Goal: Task Accomplishment & Management: Complete application form

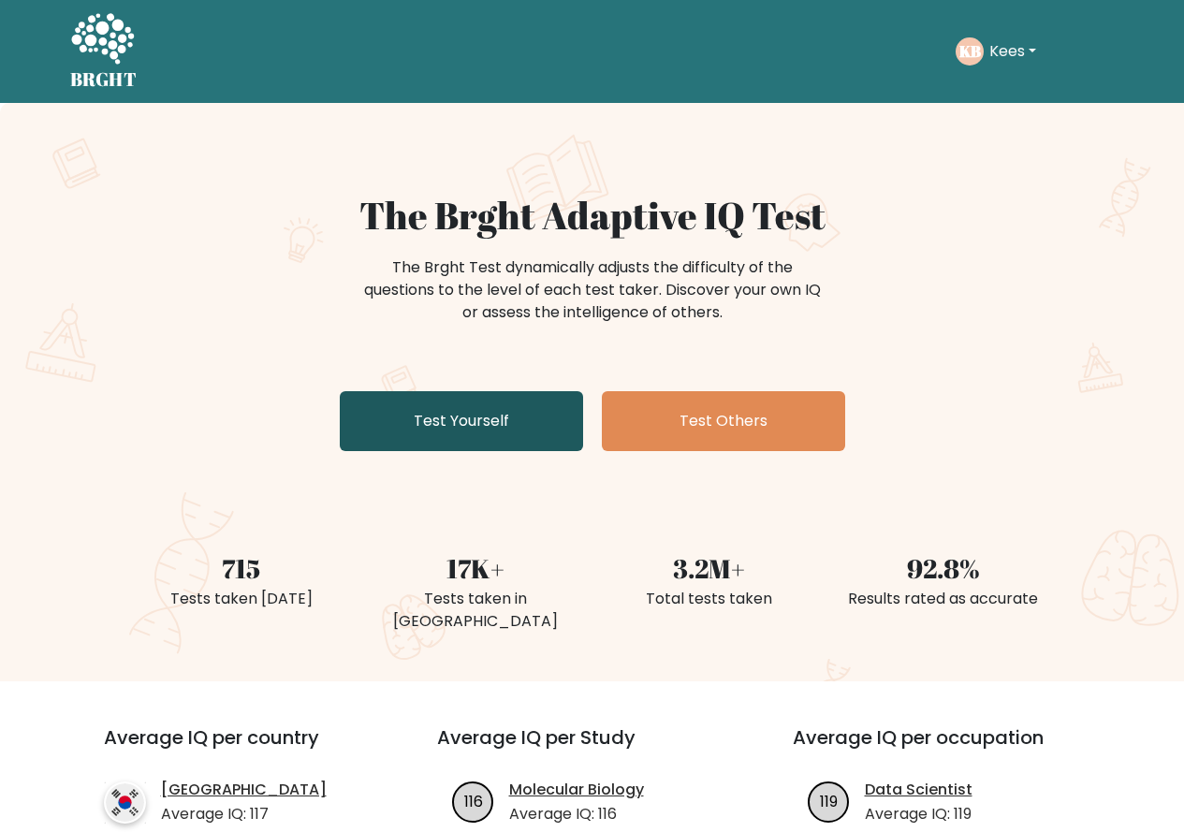
click at [512, 427] on link "Test Yourself" at bounding box center [461, 421] width 243 height 60
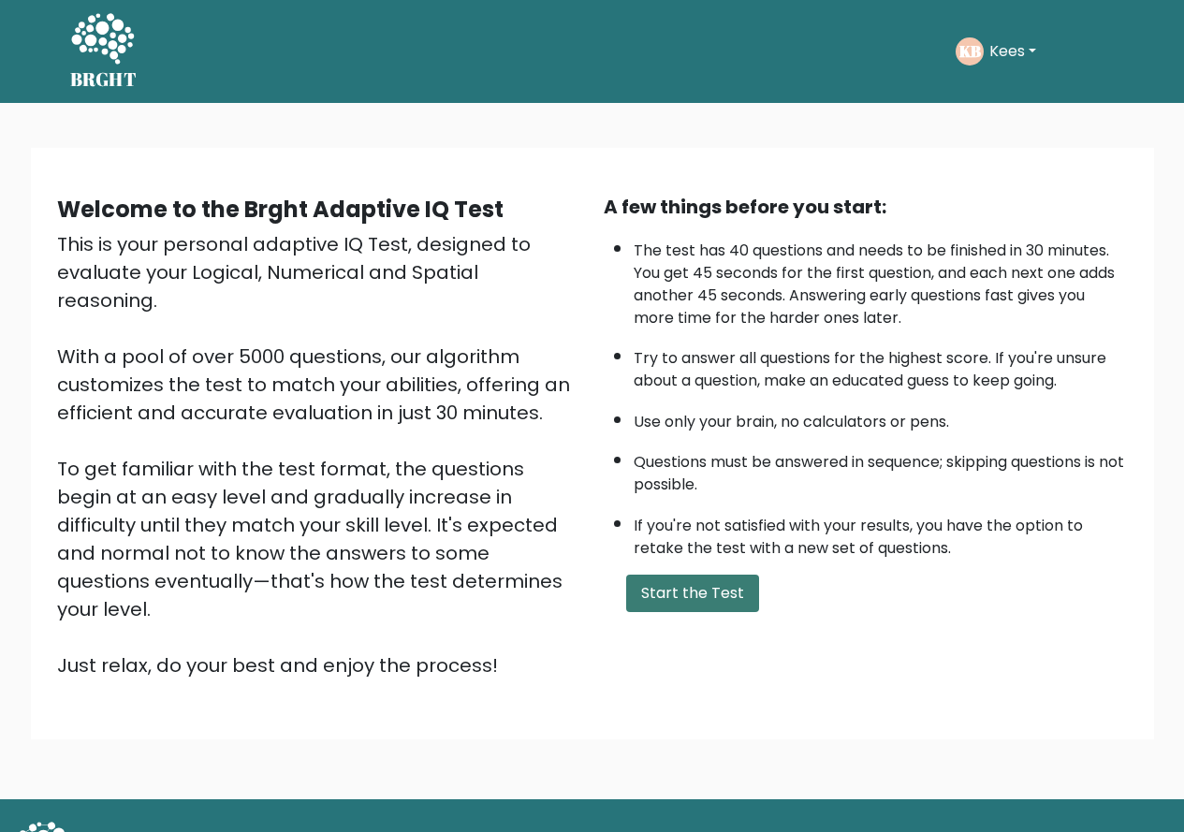
click at [664, 600] on button "Start the Test" at bounding box center [692, 593] width 133 height 37
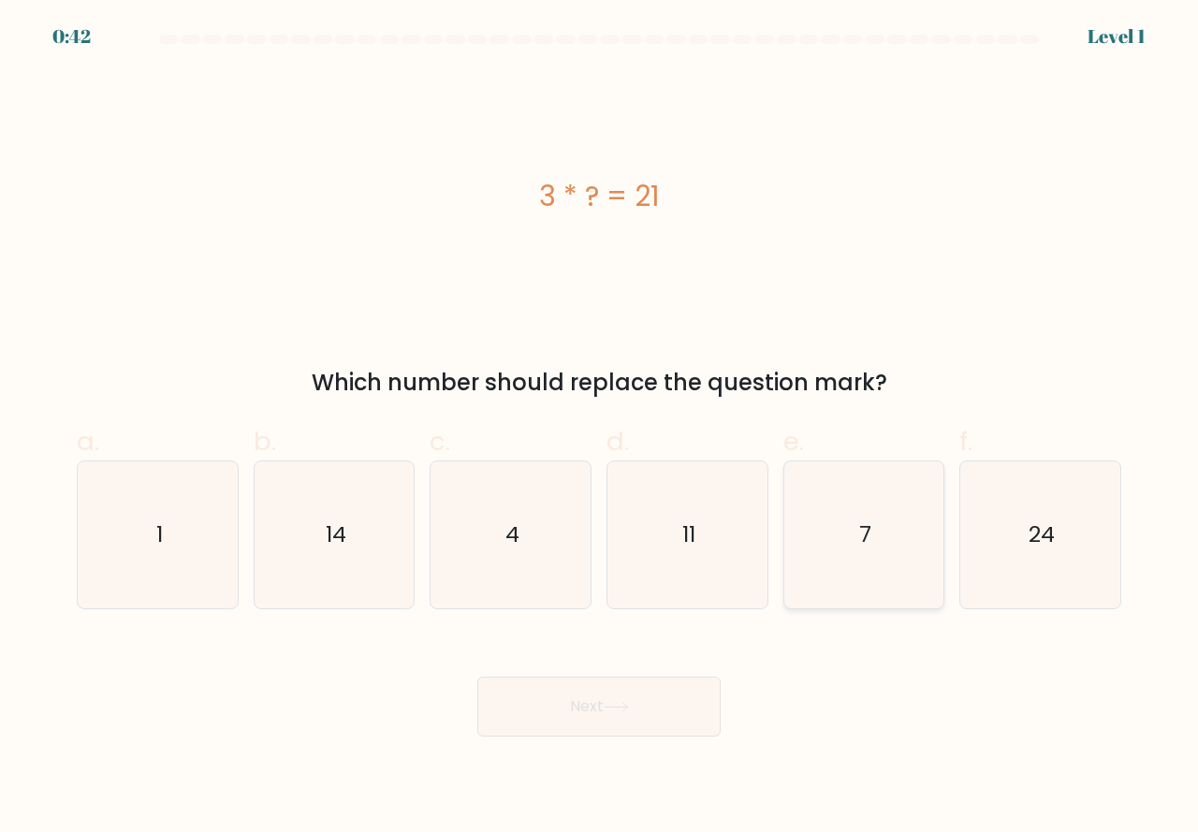
click at [816, 565] on icon "7" at bounding box center [864, 535] width 147 height 147
click at [600, 429] on input "e. 7" at bounding box center [599, 423] width 1 height 12
radio input "true"
click at [590, 712] on button "Next" at bounding box center [599, 707] width 243 height 60
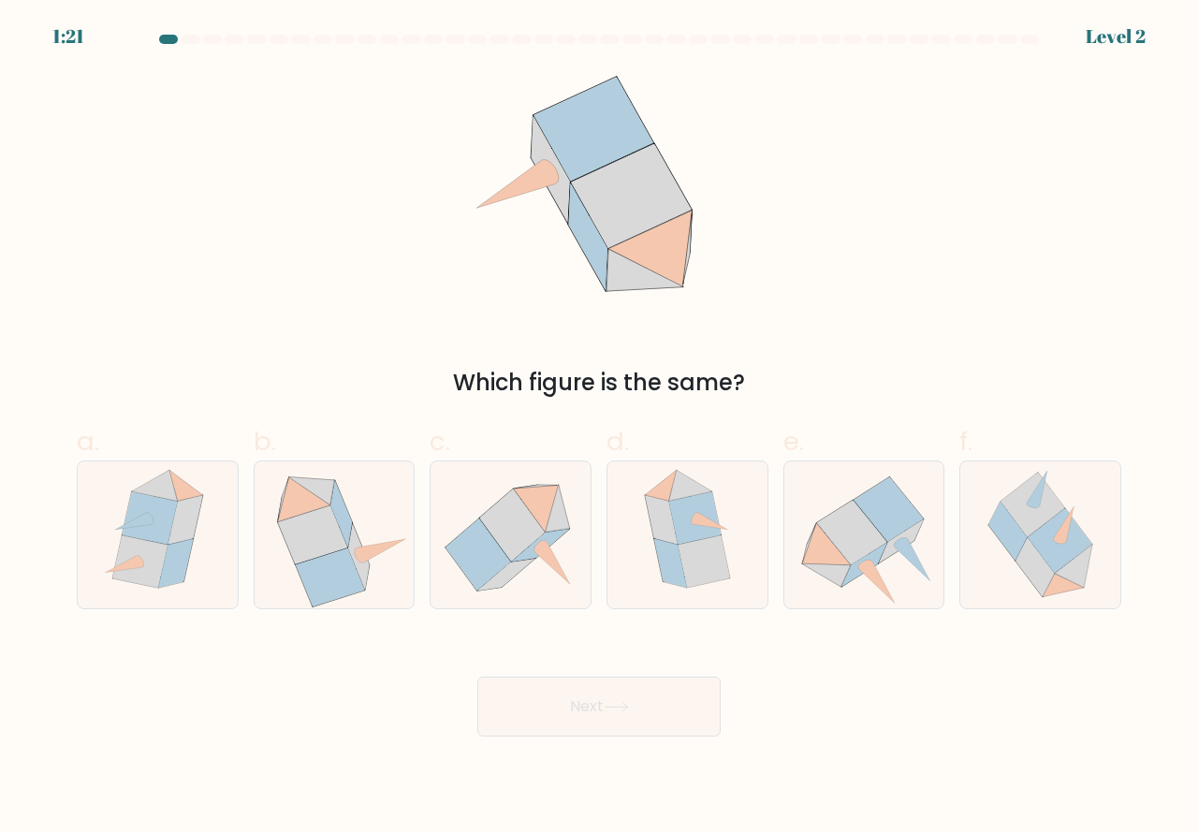
drag, startPoint x: 345, startPoint y: 581, endPoint x: 408, endPoint y: 624, distance: 76.9
click at [345, 580] on icon at bounding box center [330, 578] width 69 height 59
click at [599, 429] on input "b." at bounding box center [599, 423] width 1 height 12
radio input "true"
click at [567, 702] on button "Next" at bounding box center [599, 707] width 243 height 60
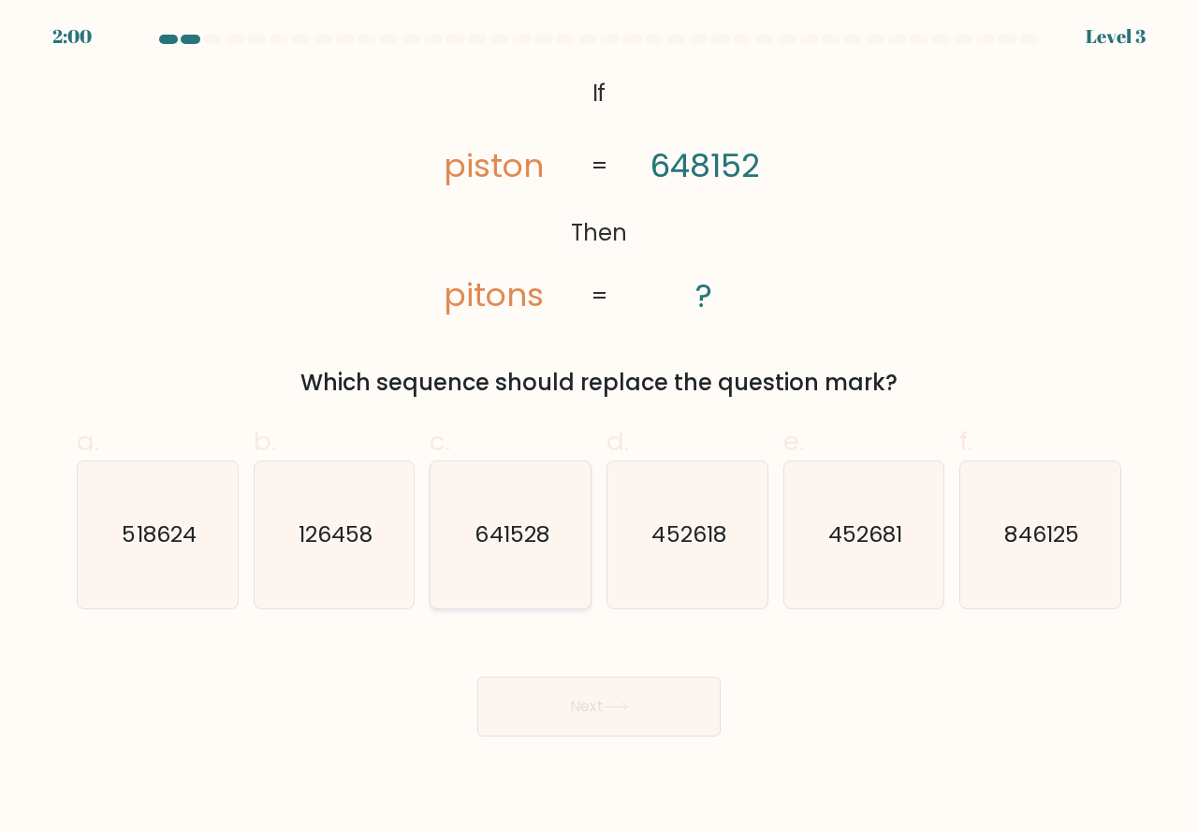
click at [525, 579] on icon "641528" at bounding box center [510, 535] width 147 height 147
click at [599, 429] on input "c. 641528" at bounding box center [599, 423] width 1 height 12
radio input "true"
click at [594, 708] on button "Next" at bounding box center [599, 707] width 243 height 60
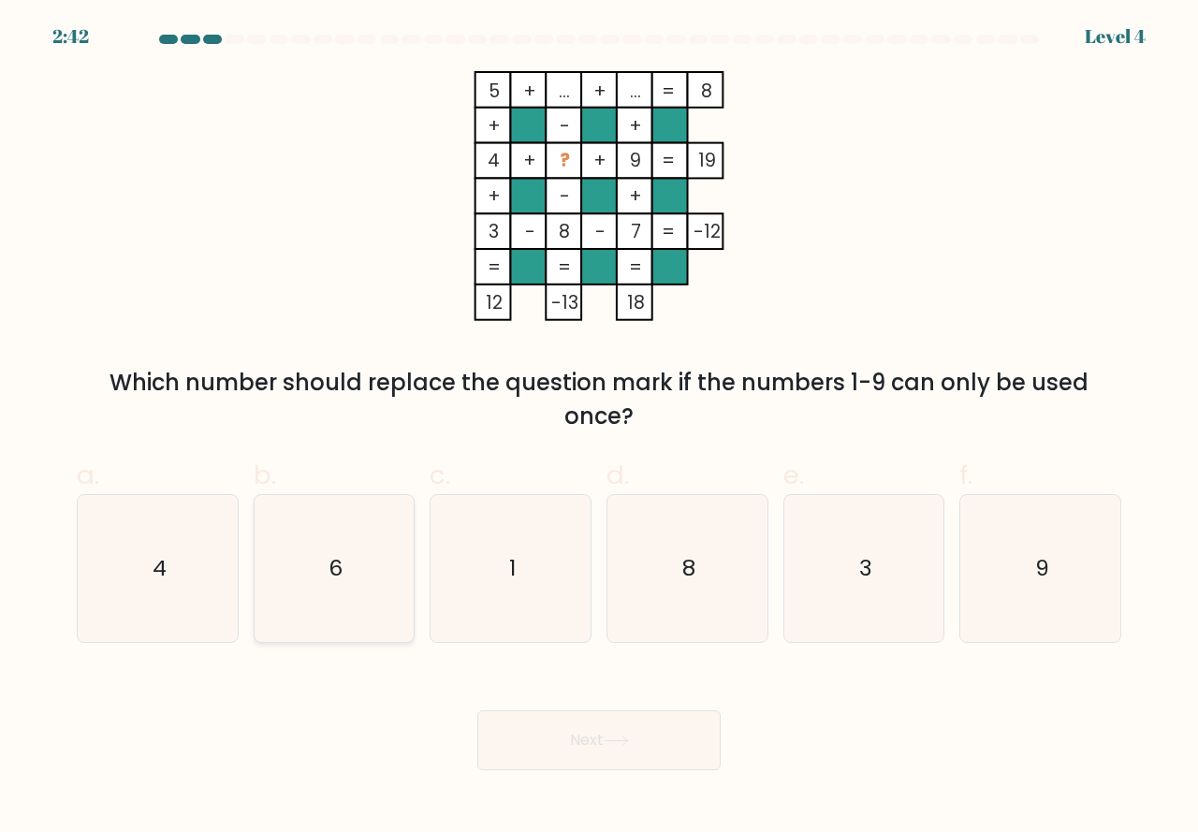
click at [371, 617] on icon "6" at bounding box center [334, 568] width 147 height 147
click at [599, 429] on input "b. 6" at bounding box center [599, 423] width 1 height 12
radio input "true"
click at [533, 730] on button "Next" at bounding box center [599, 741] width 243 height 60
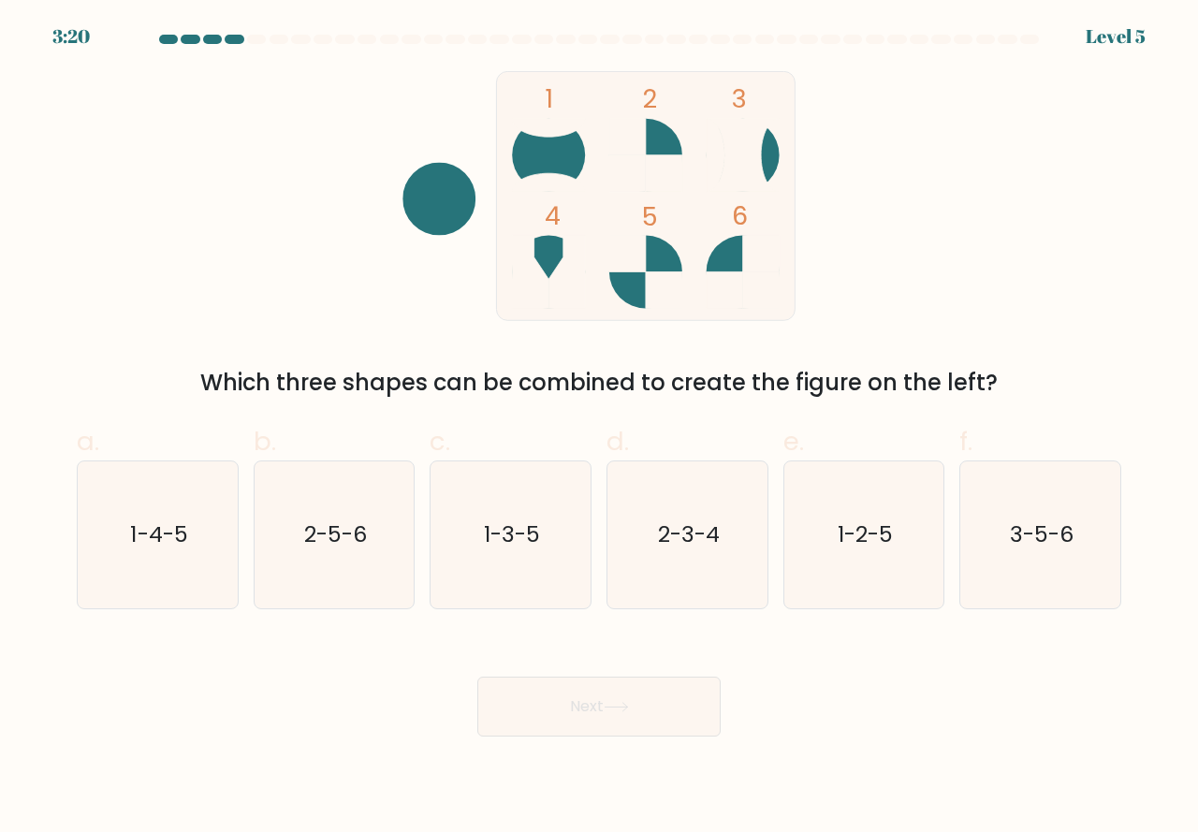
drag, startPoint x: 345, startPoint y: 560, endPoint x: 479, endPoint y: 665, distance: 170.8
click at [374, 579] on icon "2-5-6" at bounding box center [334, 535] width 147 height 147
click at [375, 547] on icon "2-5-6" at bounding box center [334, 535] width 147 height 147
click at [599, 429] on input "b. 2-5-6" at bounding box center [599, 423] width 1 height 12
radio input "true"
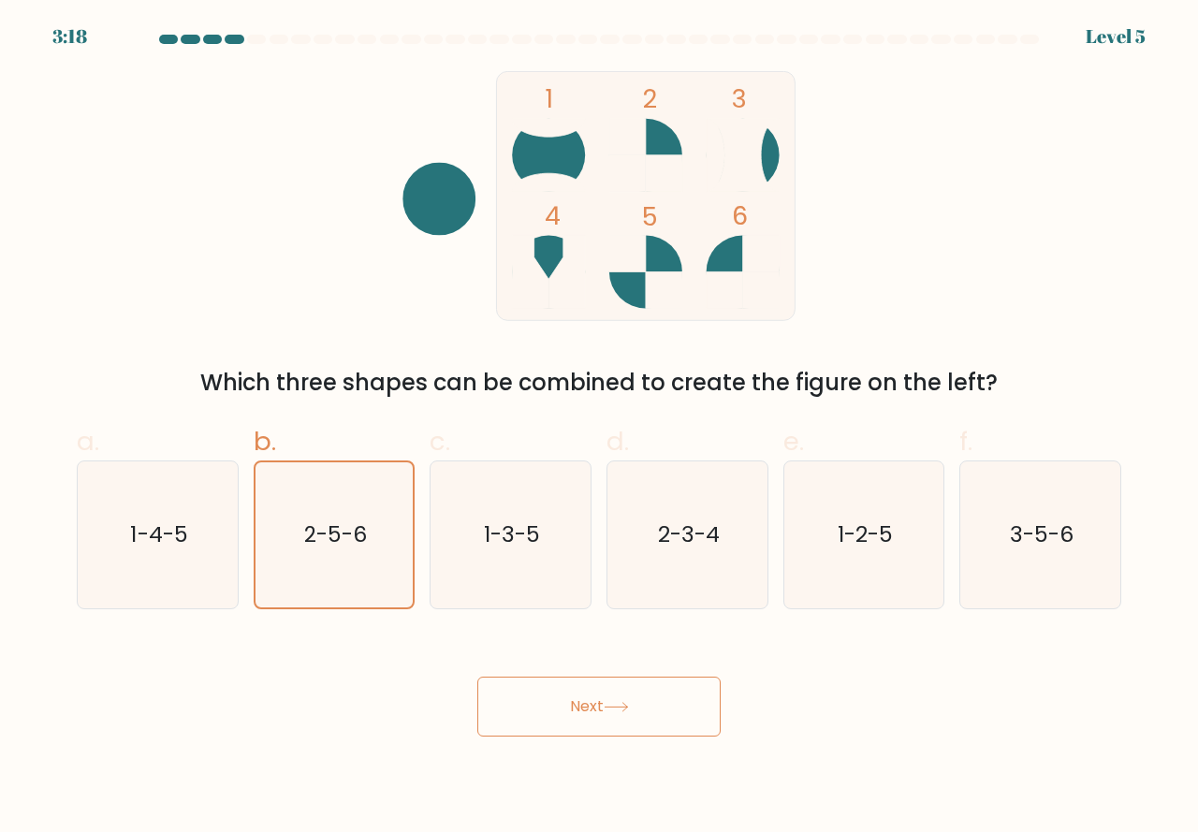
click at [593, 720] on button "Next" at bounding box center [599, 707] width 243 height 60
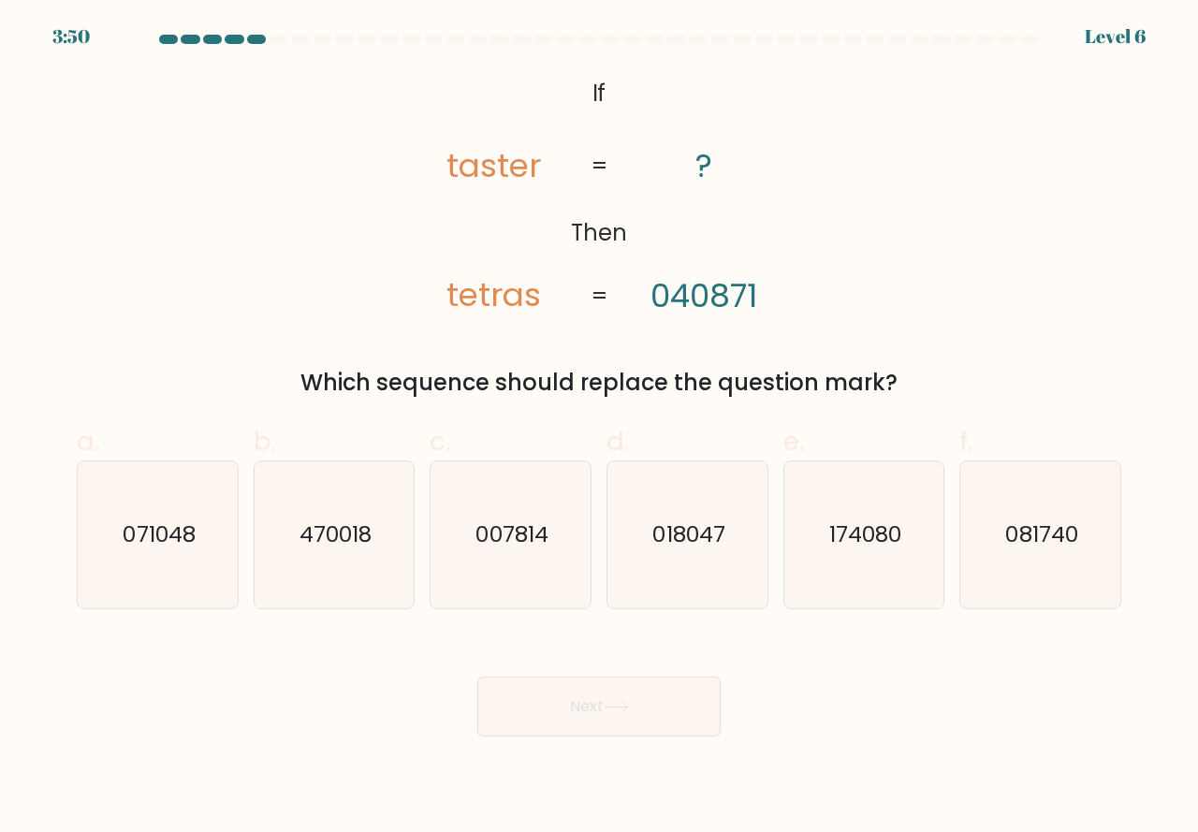
drag, startPoint x: 160, startPoint y: 565, endPoint x: 322, endPoint y: 651, distance: 183.5
click at [167, 566] on icon "071048" at bounding box center [157, 535] width 147 height 147
click at [210, 587] on icon "071048" at bounding box center [157, 535] width 147 height 147
click at [599, 429] on input "a. 071048" at bounding box center [599, 423] width 1 height 12
radio input "true"
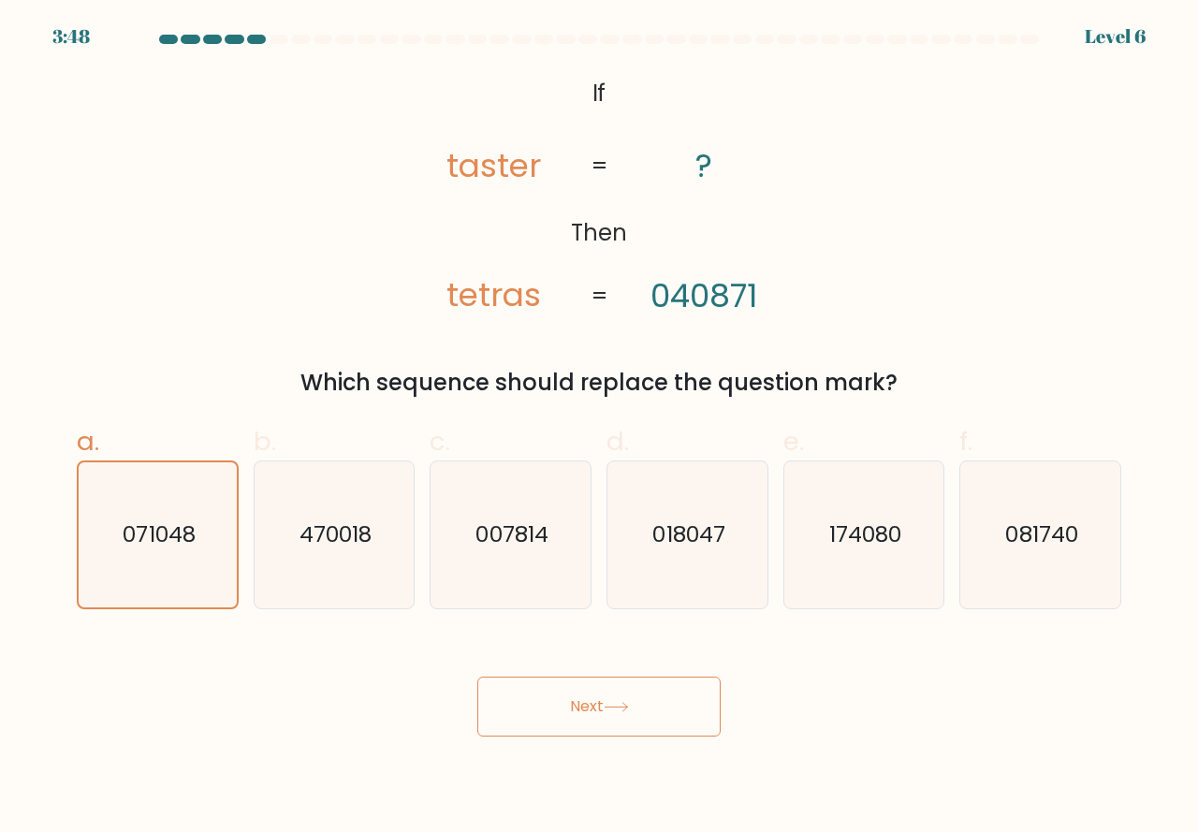
click at [546, 698] on button "Next" at bounding box center [599, 707] width 243 height 60
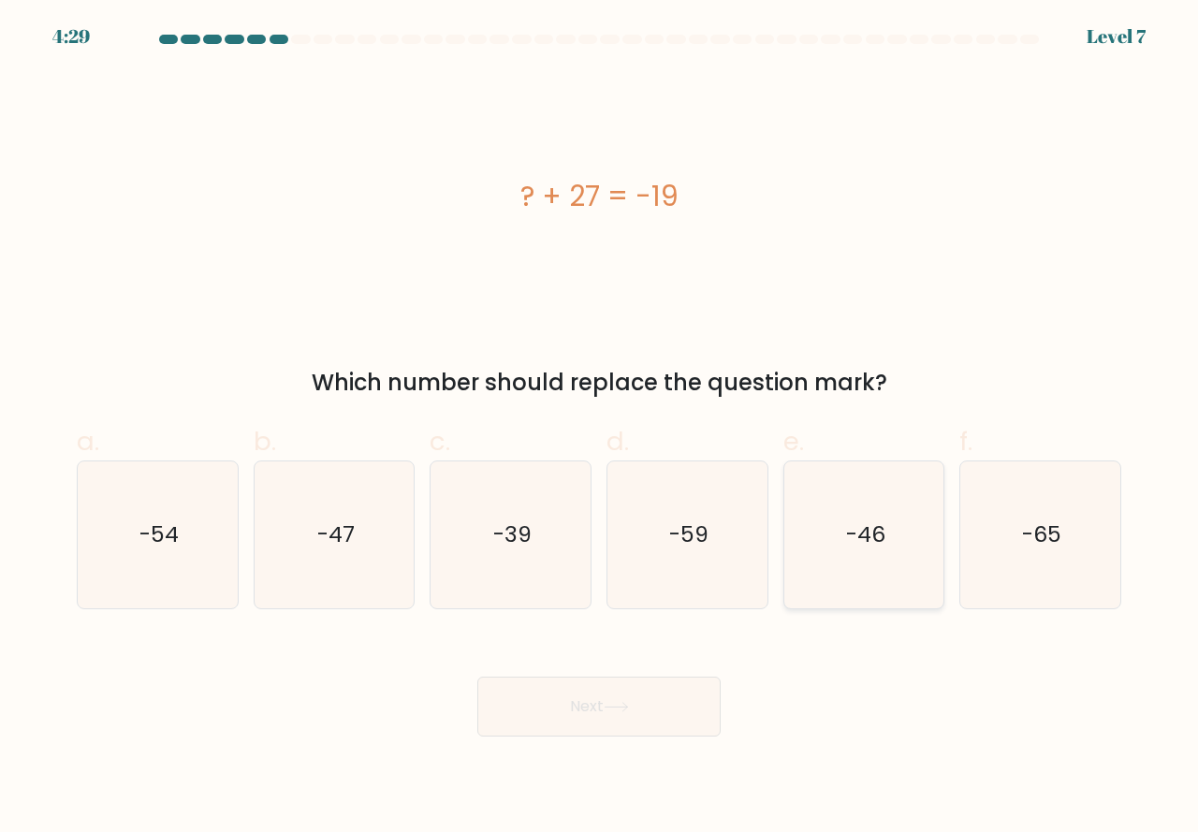
click at [882, 581] on icon "-46" at bounding box center [864, 535] width 147 height 147
click at [600, 429] on input "e. -46" at bounding box center [599, 423] width 1 height 12
radio input "true"
click at [598, 707] on button "Next" at bounding box center [599, 707] width 243 height 60
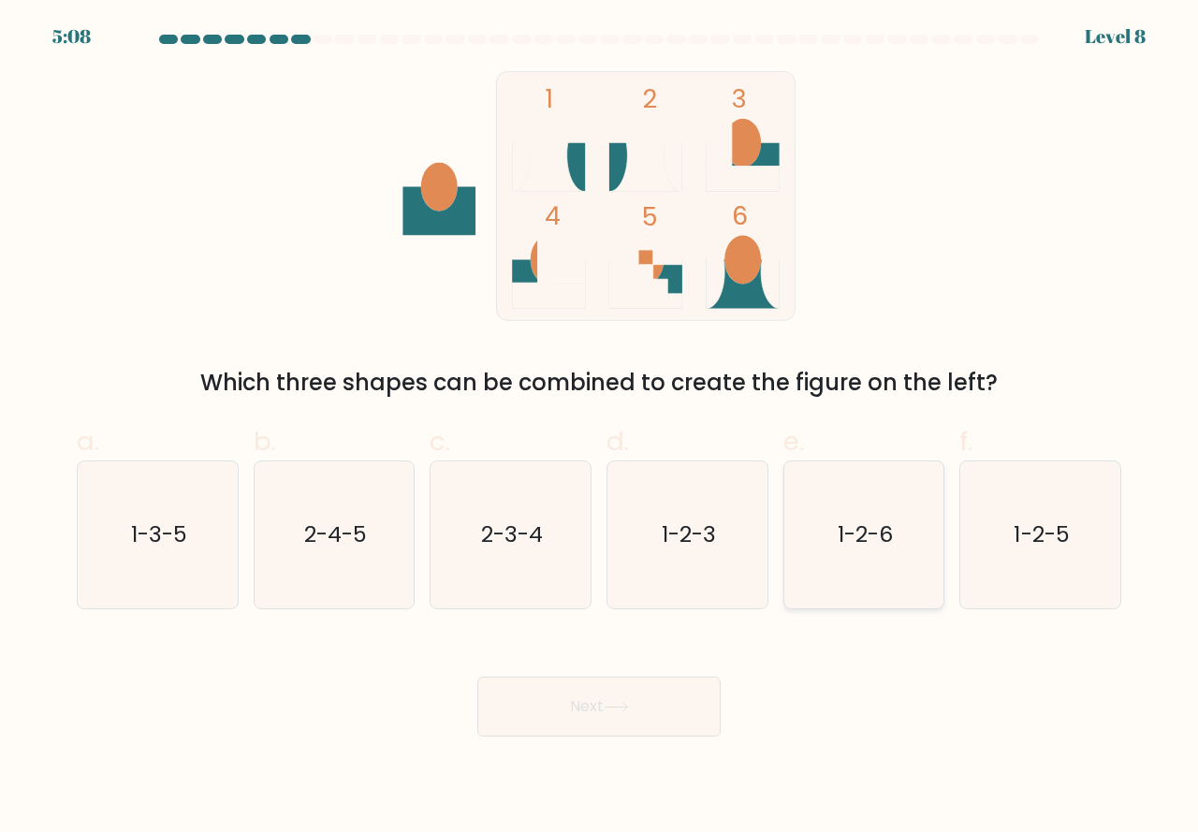
click at [855, 577] on icon "1-2-6" at bounding box center [864, 535] width 147 height 147
click at [600, 429] on input "e. 1-2-6" at bounding box center [599, 423] width 1 height 12
radio input "true"
click at [582, 710] on button "Next" at bounding box center [599, 707] width 243 height 60
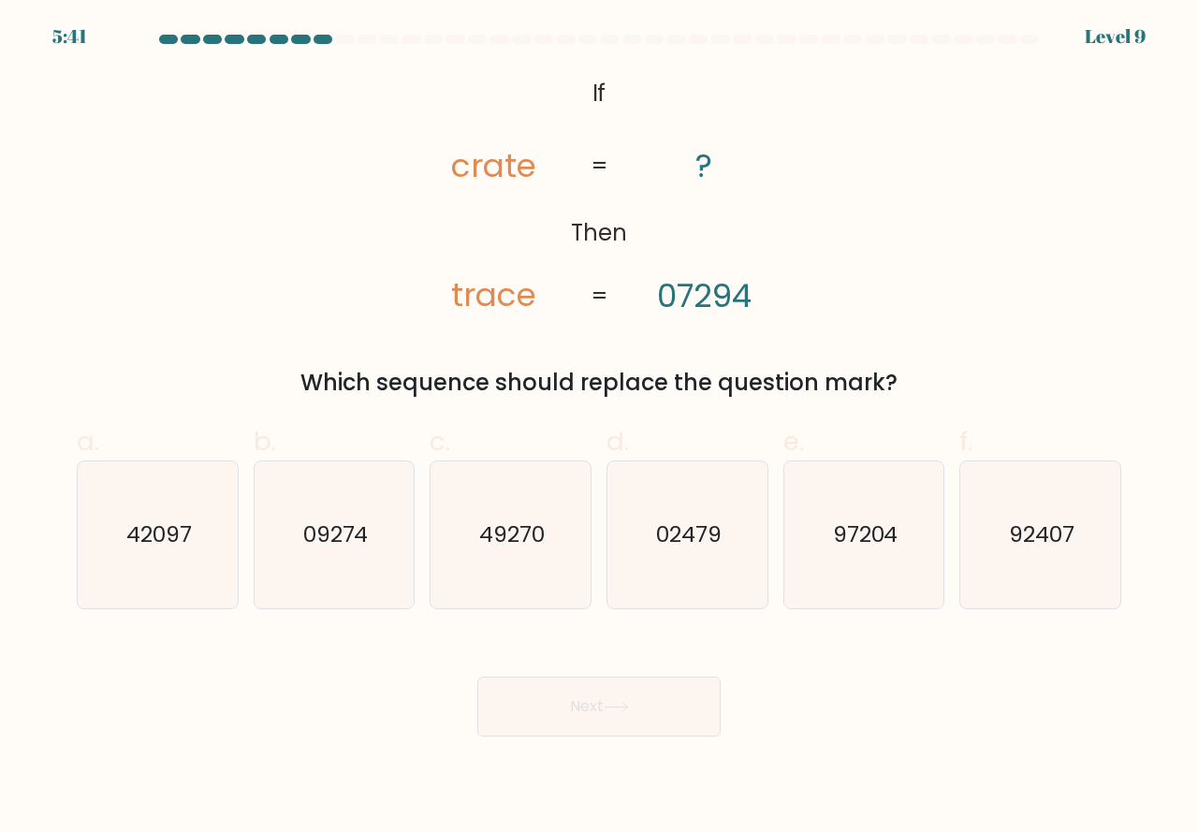
drag, startPoint x: 859, startPoint y: 563, endPoint x: 812, endPoint y: 633, distance: 84.4
click at [859, 565] on icon "97204" at bounding box center [864, 535] width 147 height 147
click at [600, 429] on input "e. 97204" at bounding box center [599, 423] width 1 height 12
radio input "true"
click at [626, 704] on icon at bounding box center [616, 707] width 25 height 10
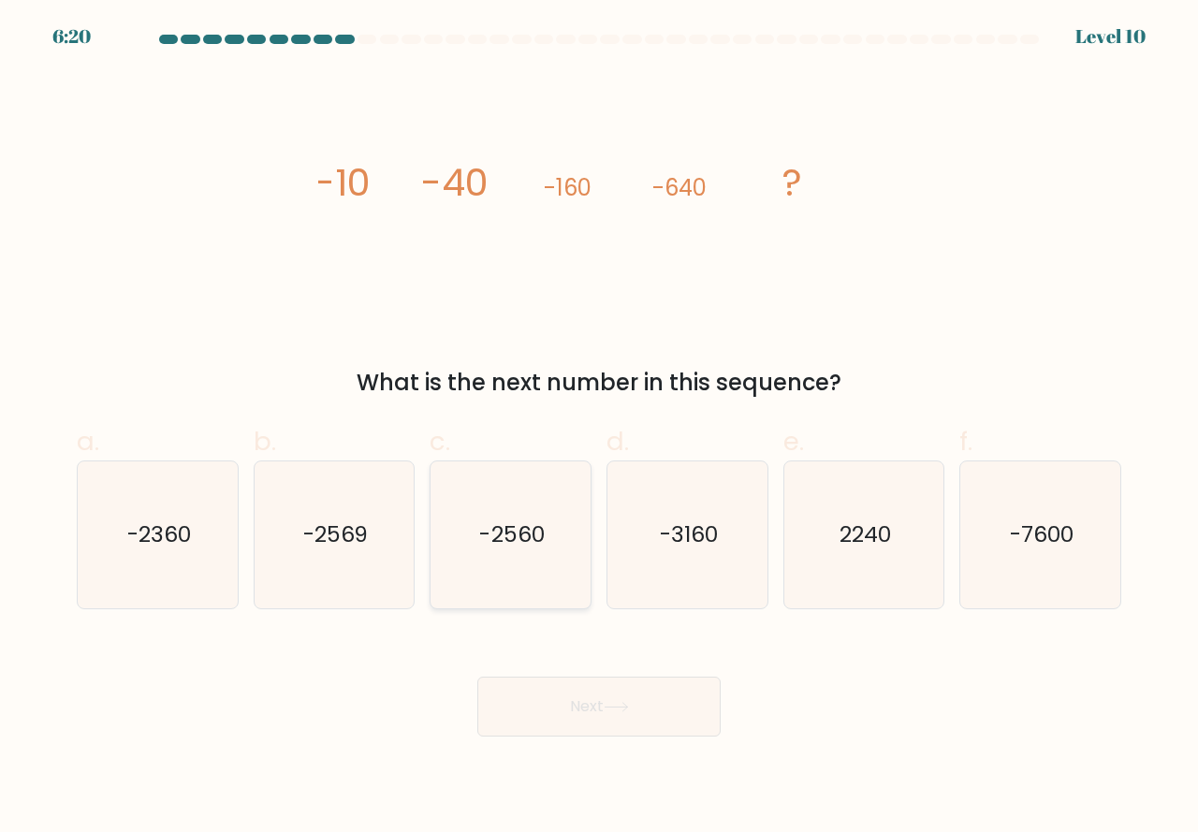
click at [503, 572] on icon "-2560" at bounding box center [510, 535] width 147 height 147
click at [599, 429] on input "c. -2560" at bounding box center [599, 423] width 1 height 12
radio input "true"
click at [581, 709] on button "Next" at bounding box center [599, 707] width 243 height 60
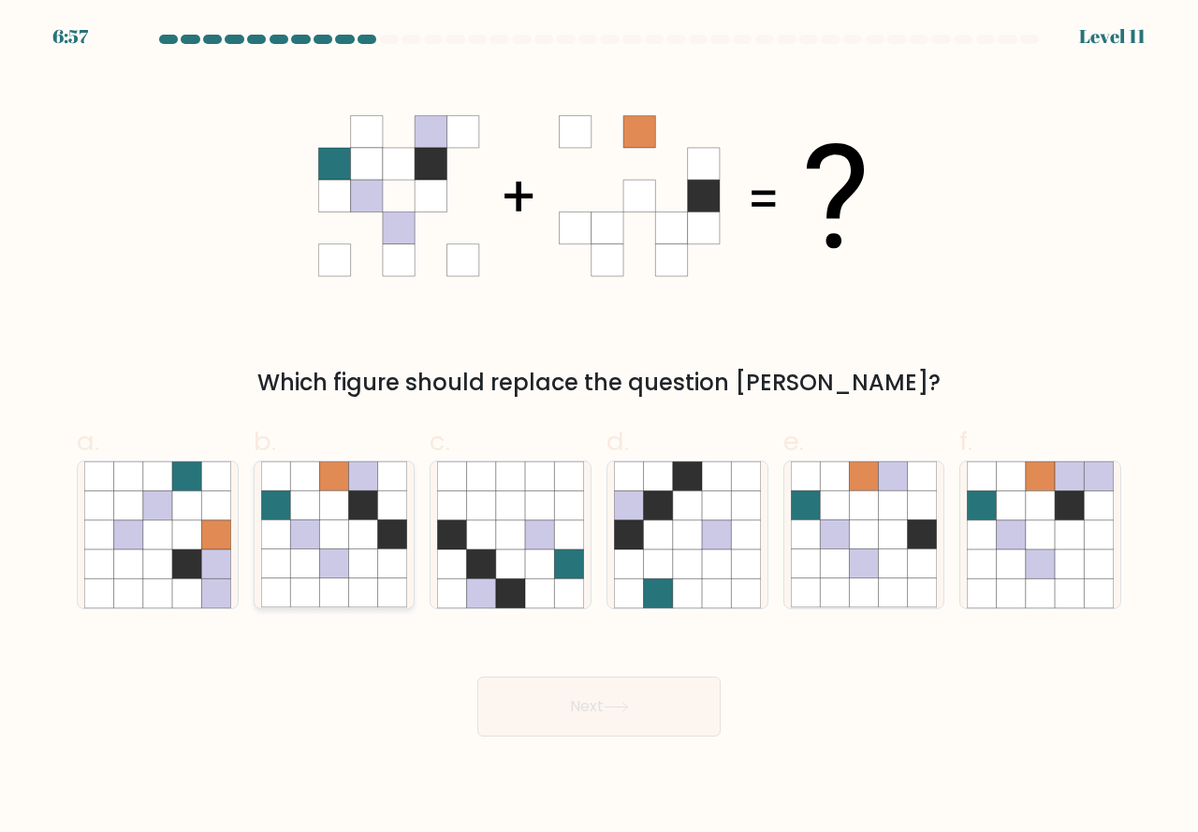
click at [364, 596] on icon at bounding box center [363, 593] width 29 height 29
click at [599, 429] on input "b." at bounding box center [599, 423] width 1 height 12
radio input "true"
click at [559, 703] on button "Next" at bounding box center [599, 707] width 243 height 60
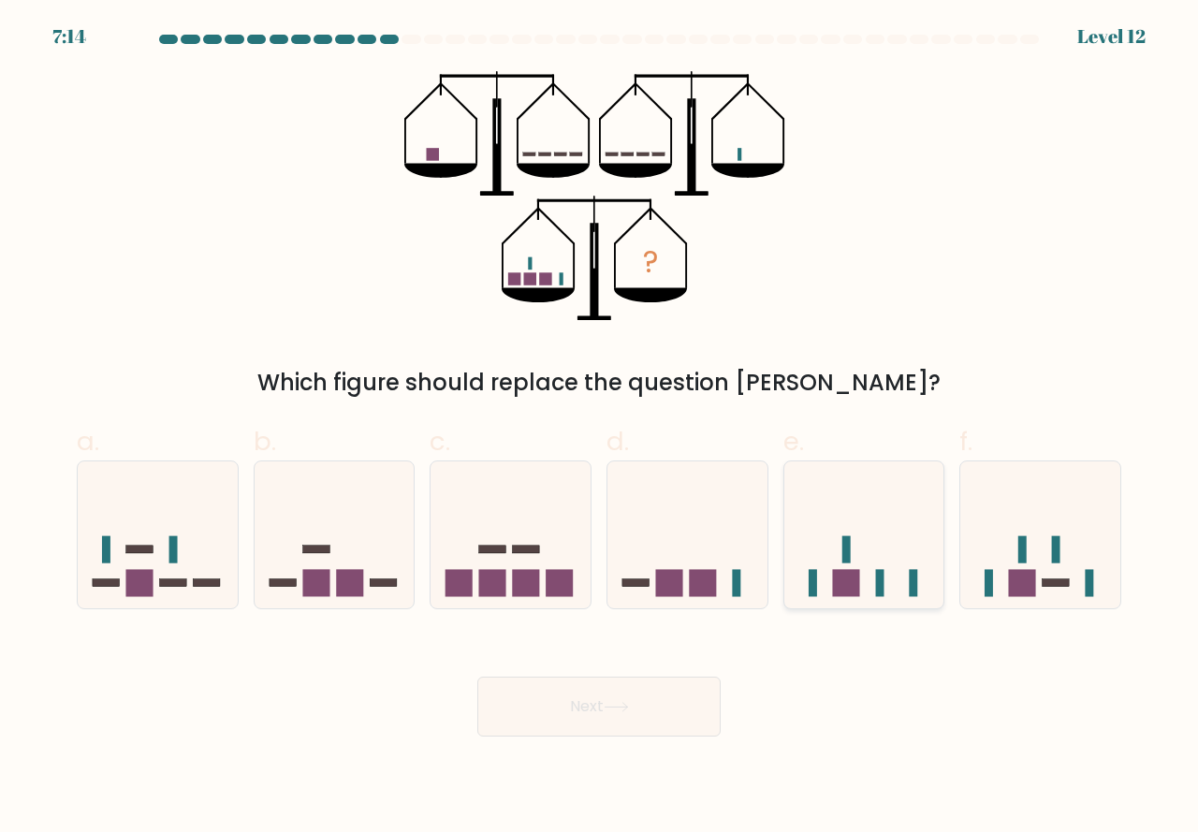
click at [869, 591] on icon at bounding box center [865, 535] width 160 height 132
click at [600, 429] on input "e." at bounding box center [599, 423] width 1 height 12
radio input "true"
click at [657, 715] on button "Next" at bounding box center [599, 707] width 243 height 60
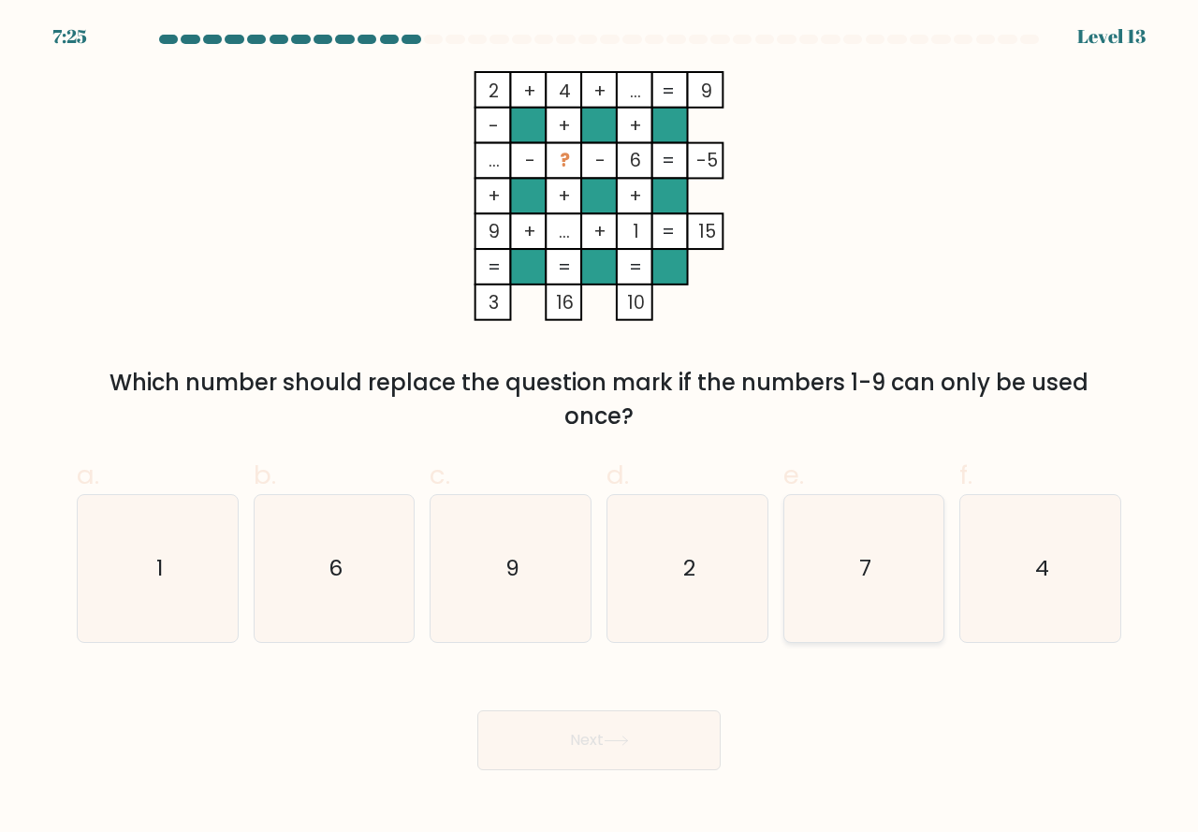
click at [858, 593] on icon "7" at bounding box center [864, 568] width 147 height 147
click at [600, 429] on input "e. 7" at bounding box center [599, 423] width 1 height 12
radio input "true"
click at [608, 748] on button "Next" at bounding box center [599, 741] width 243 height 60
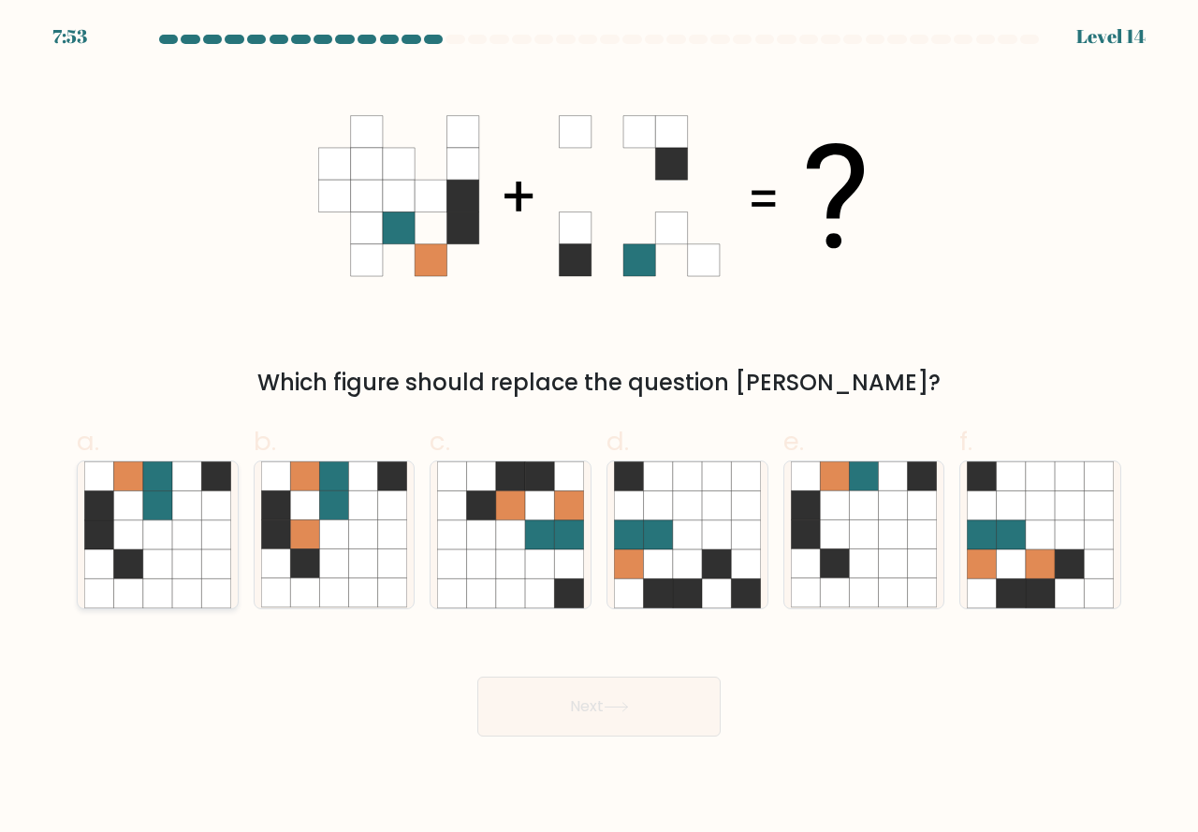
click at [182, 547] on icon at bounding box center [186, 535] width 29 height 29
click at [599, 429] on input "a." at bounding box center [599, 423] width 1 height 12
radio input "true"
click at [555, 708] on button "Next" at bounding box center [599, 707] width 243 height 60
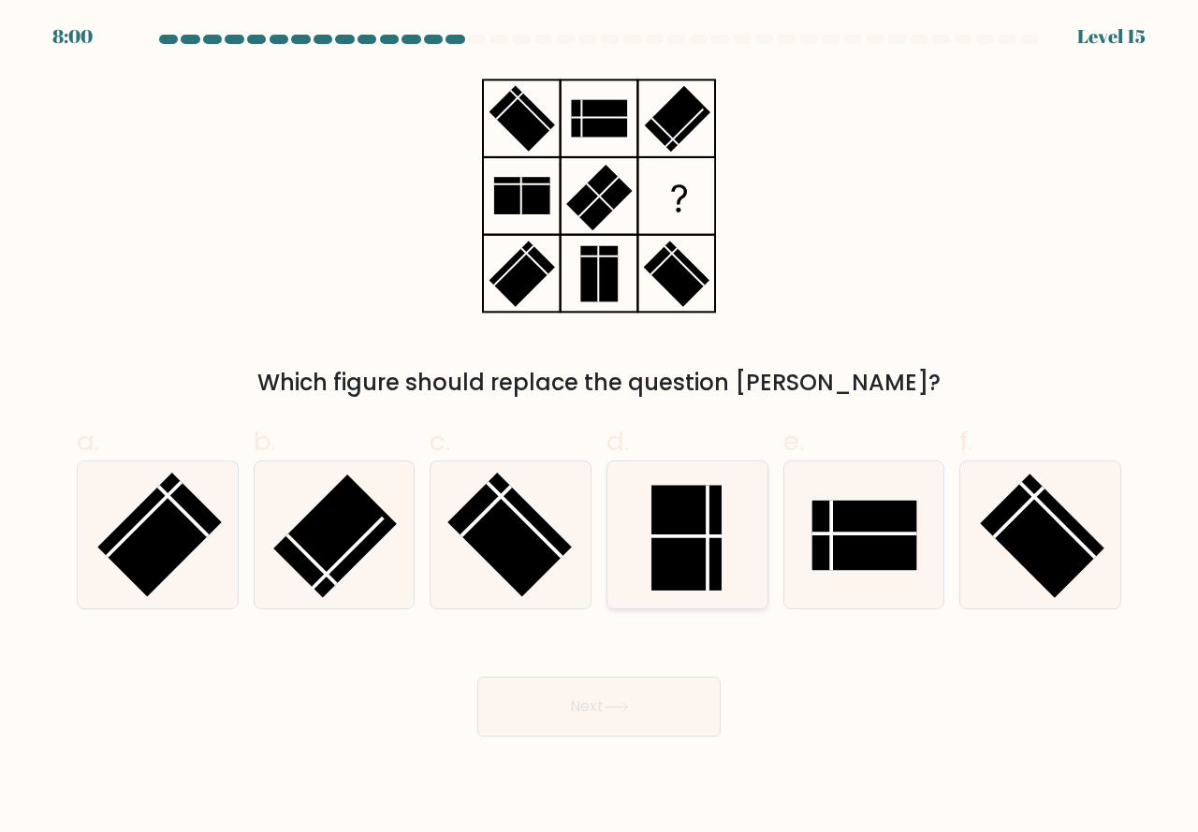
click at [692, 583] on rect at bounding box center [687, 537] width 70 height 105
click at [600, 429] on input "d." at bounding box center [599, 423] width 1 height 12
radio input "true"
click at [633, 713] on button "Next" at bounding box center [599, 707] width 243 height 60
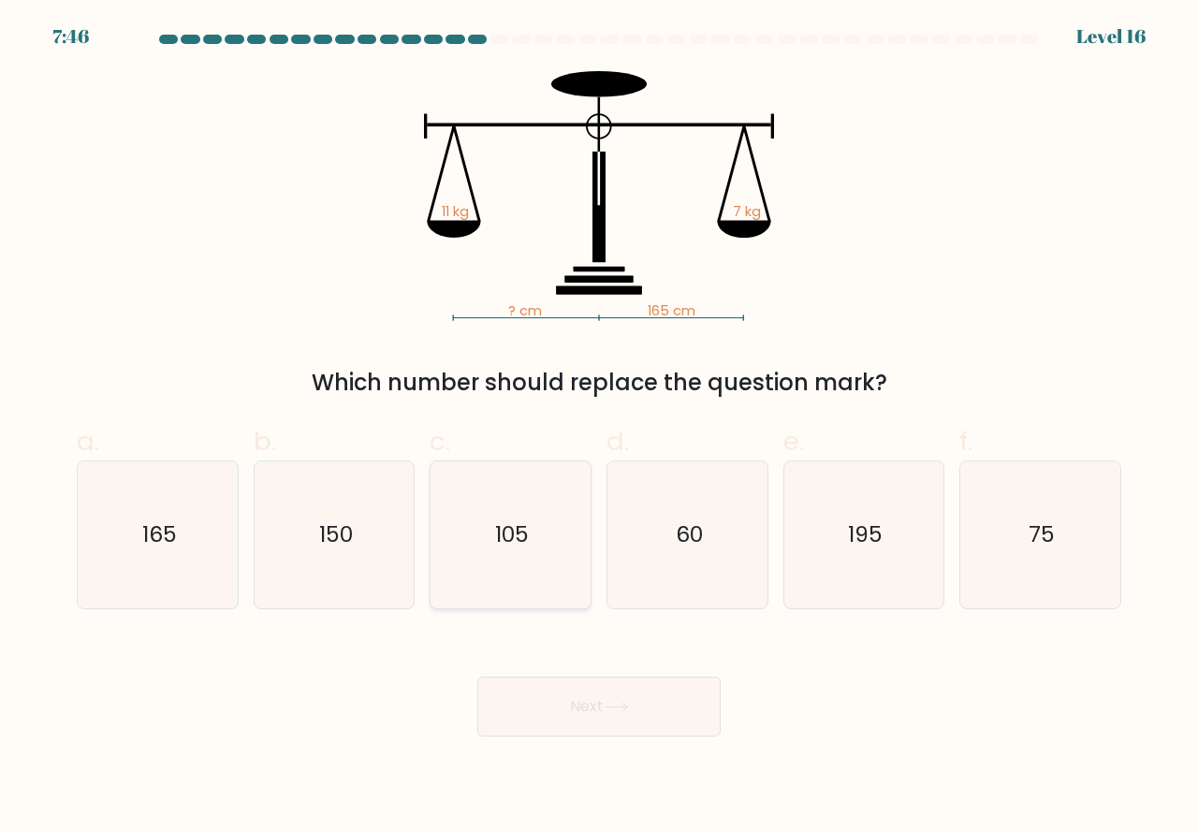
click at [535, 576] on icon "105" at bounding box center [510, 535] width 147 height 147
click at [599, 429] on input "c. 105" at bounding box center [599, 423] width 1 height 12
radio input "true"
click at [595, 700] on button "Next" at bounding box center [599, 707] width 243 height 60
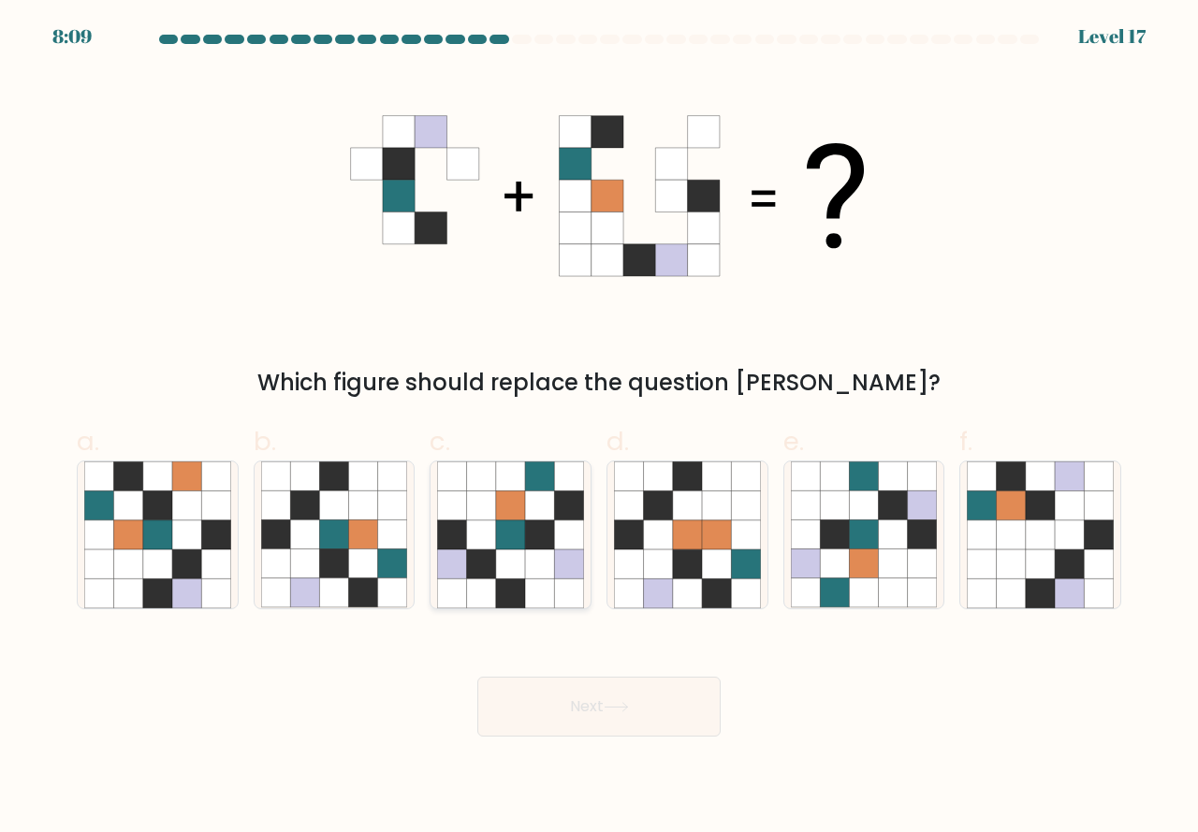
click at [485, 573] on icon at bounding box center [481, 564] width 29 height 29
click at [599, 429] on input "c." at bounding box center [599, 423] width 1 height 12
radio input "true"
click at [638, 702] on button "Next" at bounding box center [599, 707] width 243 height 60
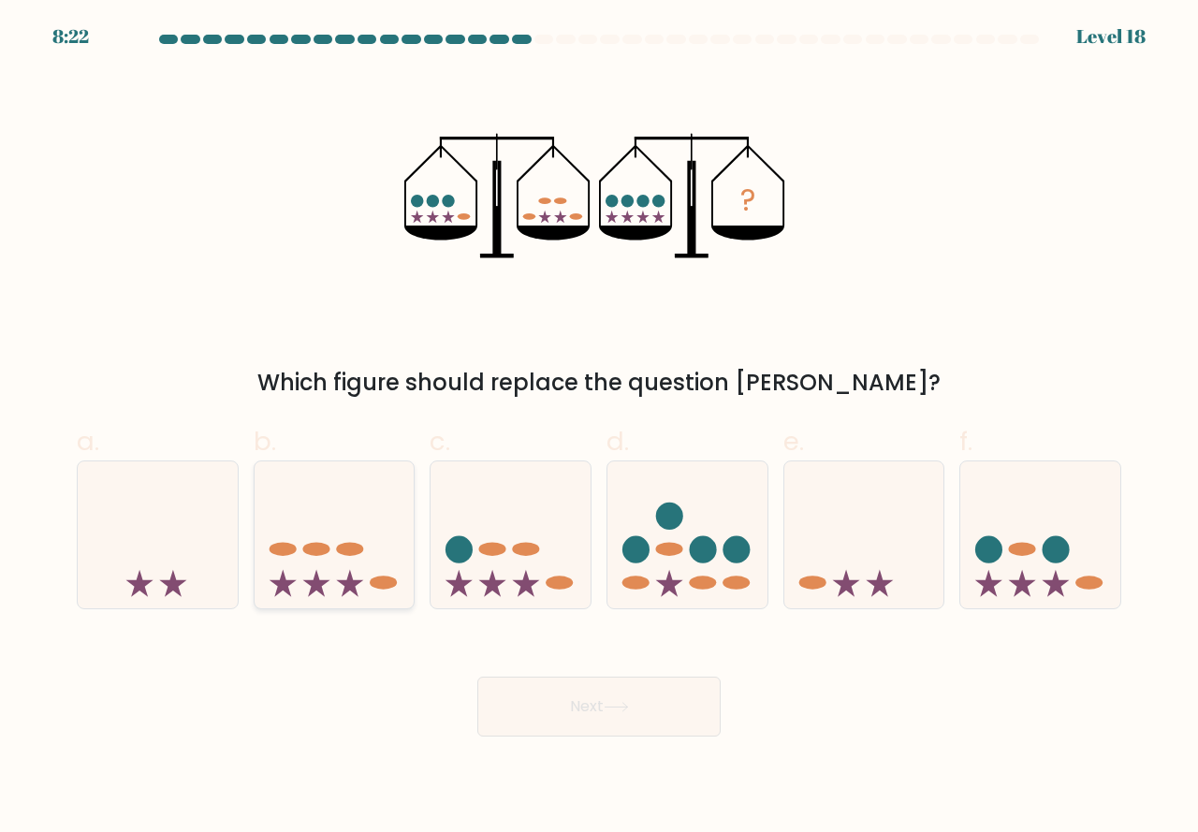
click at [337, 574] on icon at bounding box center [335, 535] width 160 height 132
click at [599, 429] on input "b." at bounding box center [599, 423] width 1 height 12
radio input "true"
click at [554, 699] on button "Next" at bounding box center [599, 707] width 243 height 60
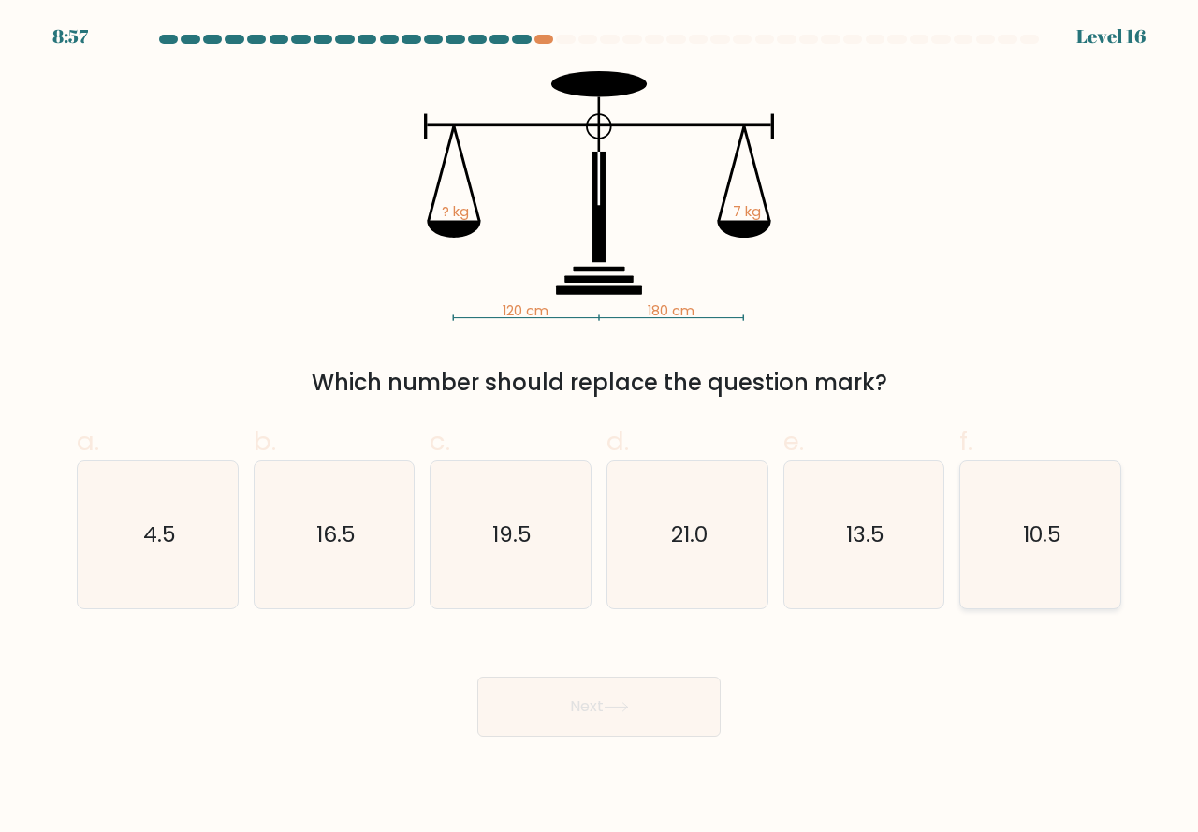
click at [1005, 572] on icon "10.5" at bounding box center [1040, 535] width 147 height 147
click at [600, 429] on input "f. 10.5" at bounding box center [599, 423] width 1 height 12
radio input "true"
click at [622, 705] on icon at bounding box center [616, 707] width 25 height 10
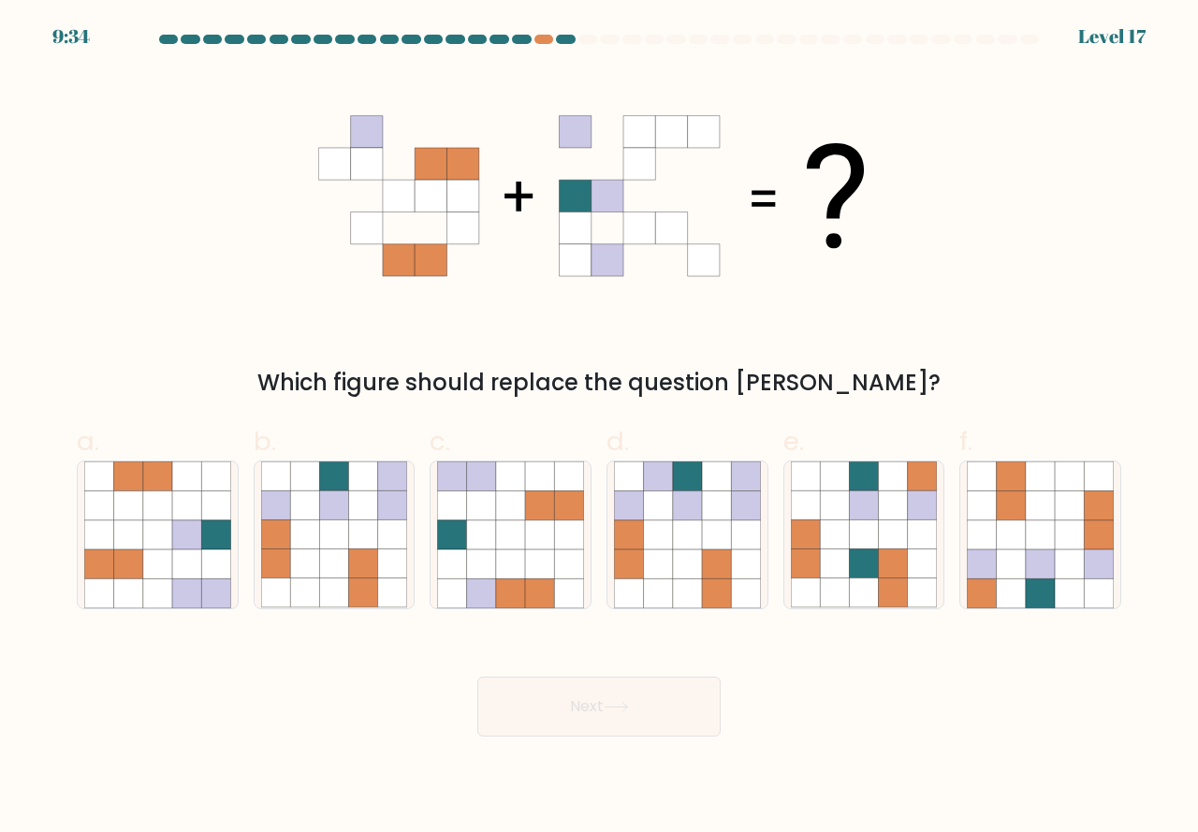
drag, startPoint x: 663, startPoint y: 590, endPoint x: 624, endPoint y: 654, distance: 75.6
click at [663, 594] on icon at bounding box center [657, 593] width 29 height 29
click at [600, 429] on input "d." at bounding box center [599, 423] width 1 height 12
radio input "true"
click at [561, 701] on button "Next" at bounding box center [599, 707] width 243 height 60
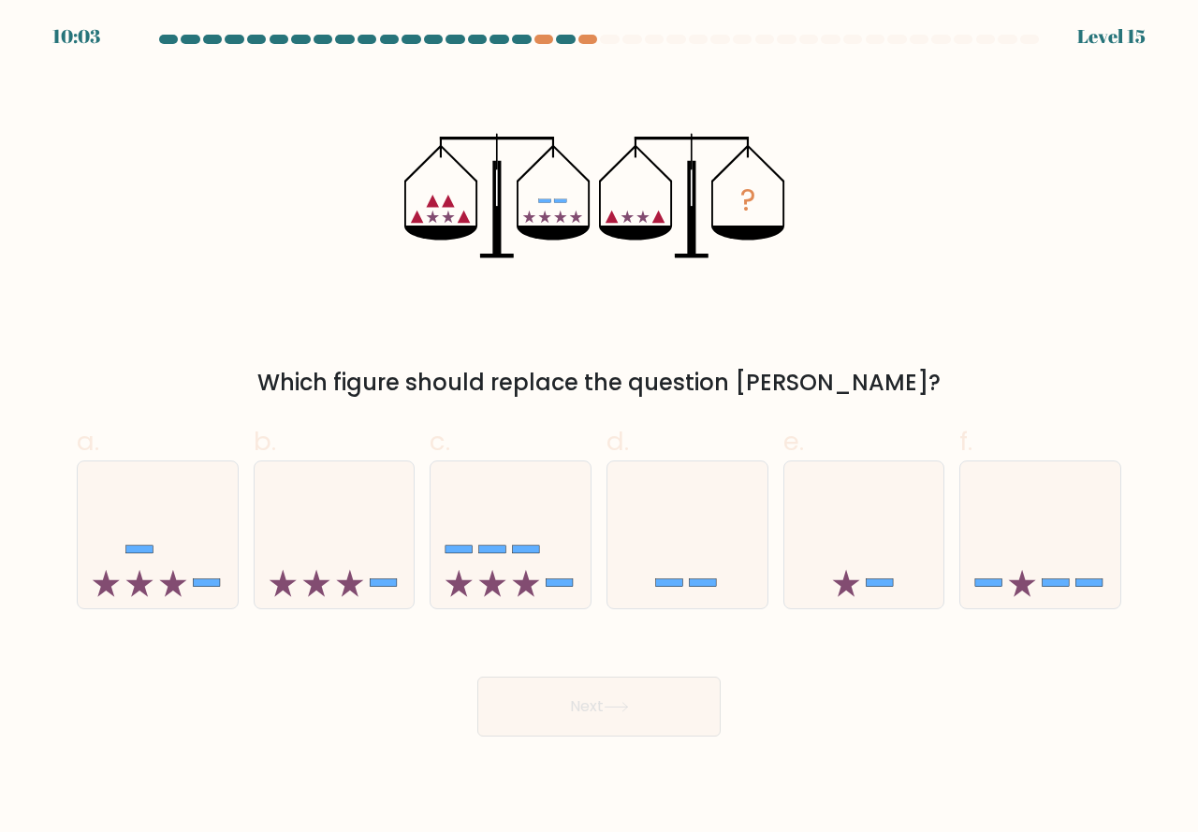
drag, startPoint x: 1056, startPoint y: 553, endPoint x: 977, endPoint y: 628, distance: 108.6
click at [1056, 565] on icon at bounding box center [1041, 535] width 160 height 132
click at [600, 429] on input "f." at bounding box center [599, 423] width 1 height 12
radio input "true"
click at [629, 712] on icon at bounding box center [616, 707] width 25 height 10
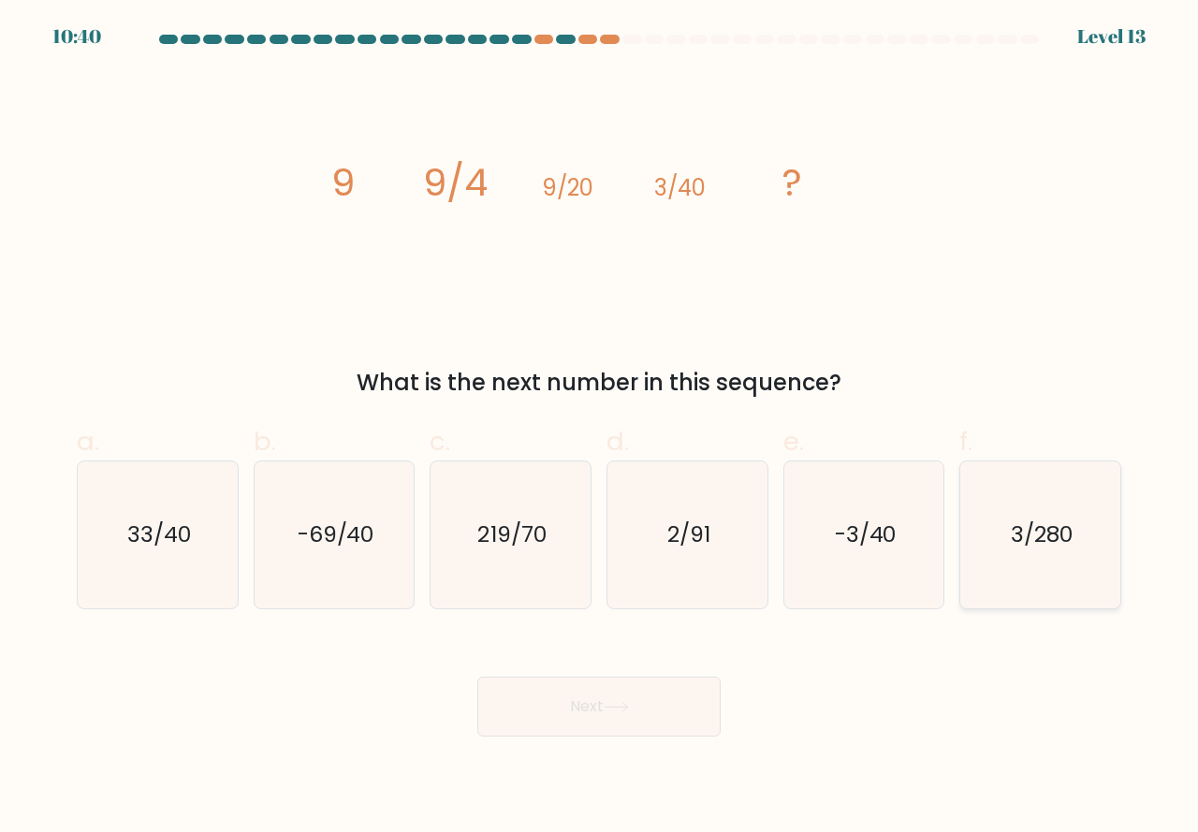
click at [1027, 566] on icon "3/280" at bounding box center [1040, 535] width 147 height 147
click at [600, 429] on input "f. 3/280" at bounding box center [599, 423] width 1 height 12
radio input "true"
click at [625, 703] on icon at bounding box center [616, 707] width 25 height 10
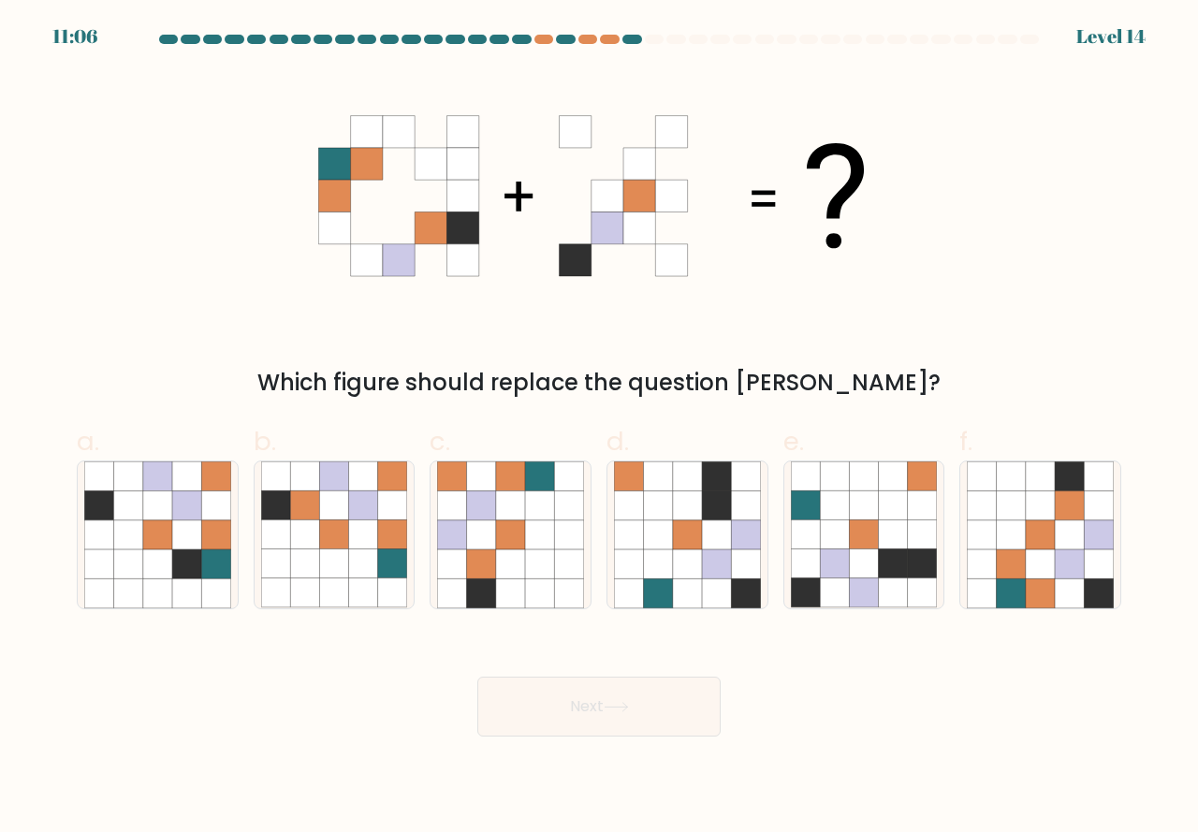
drag, startPoint x: 1056, startPoint y: 578, endPoint x: 1012, endPoint y: 622, distance: 62.2
click at [1056, 581] on icon at bounding box center [1040, 535] width 147 height 147
click at [600, 429] on input "f." at bounding box center [599, 423] width 1 height 12
radio input "true"
click at [628, 708] on icon at bounding box center [616, 707] width 25 height 10
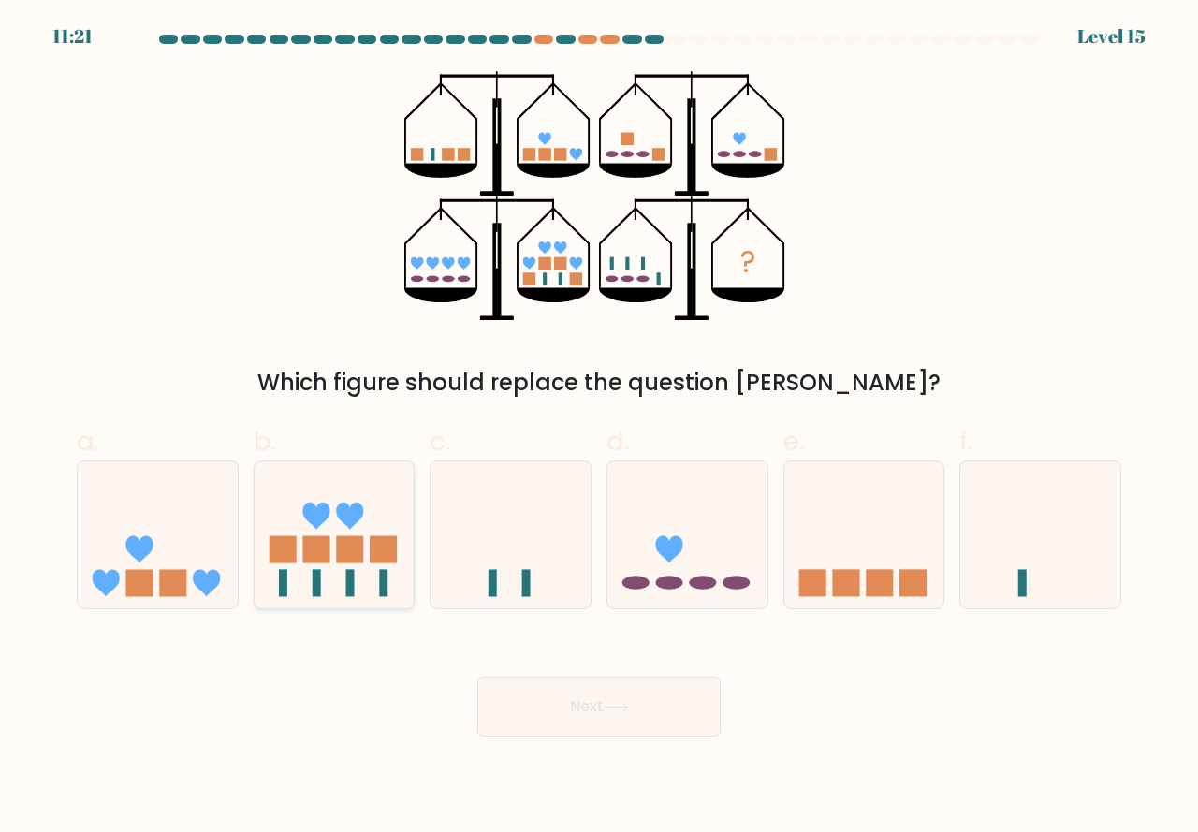
click at [370, 561] on icon at bounding box center [335, 535] width 160 height 132
click at [599, 429] on input "b." at bounding box center [599, 423] width 1 height 12
radio input "true"
click at [620, 704] on icon at bounding box center [616, 707] width 25 height 10
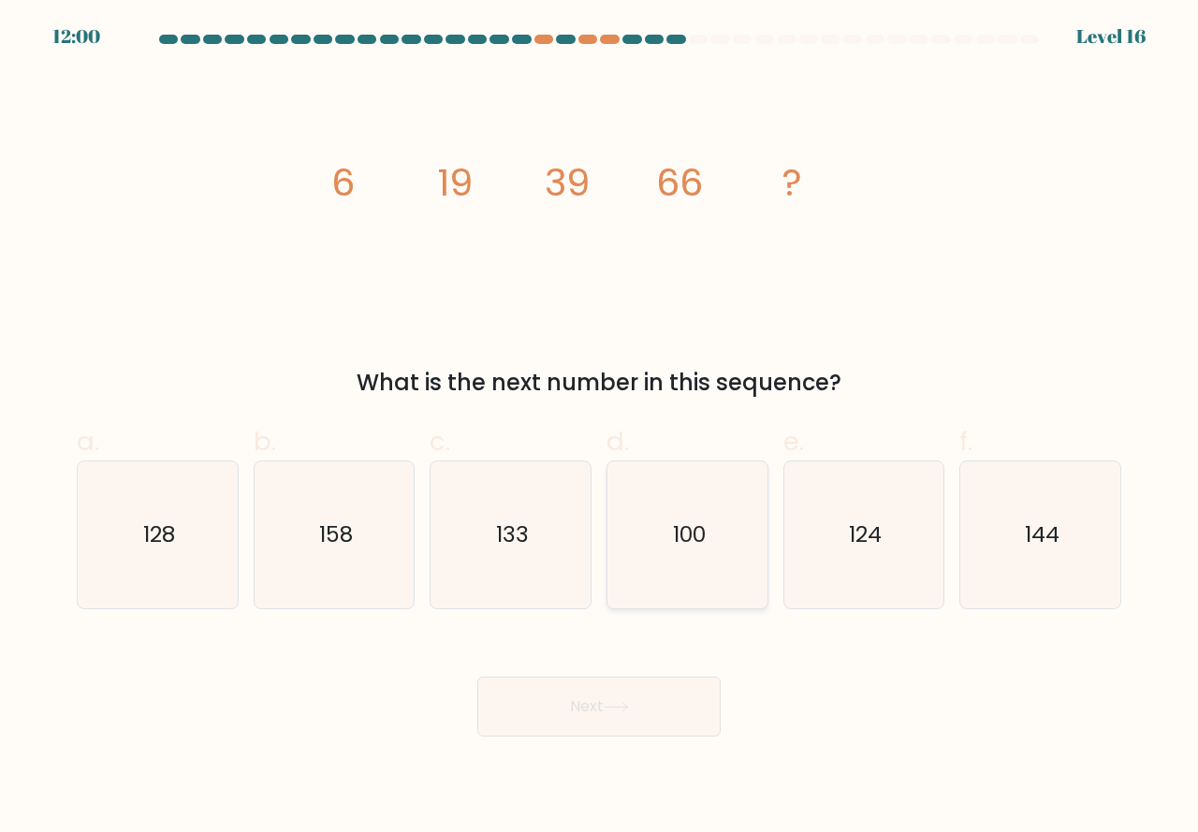
click at [697, 568] on icon "100" at bounding box center [687, 535] width 147 height 147
click at [600, 429] on input "d. 100" at bounding box center [599, 423] width 1 height 12
radio input "true"
click at [629, 699] on button "Next" at bounding box center [599, 707] width 243 height 60
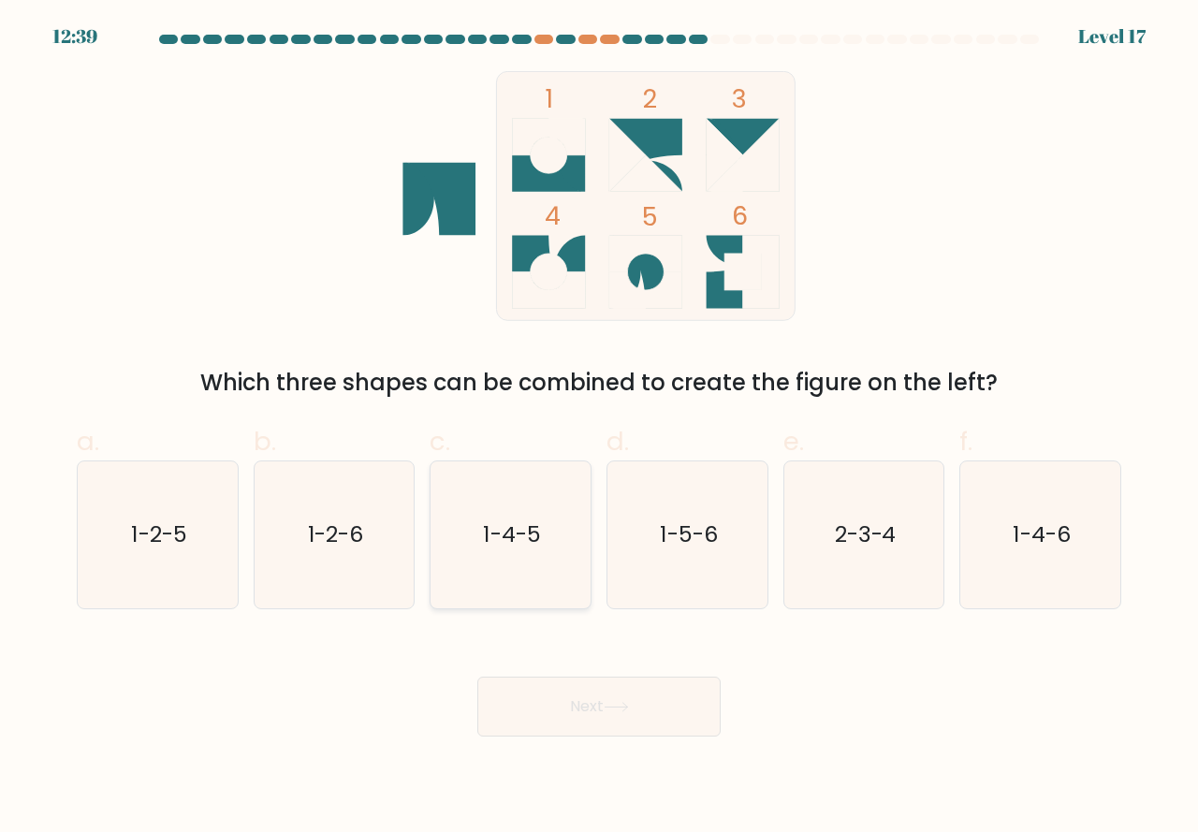
click at [528, 579] on icon "1-4-5" at bounding box center [510, 535] width 147 height 147
click at [599, 429] on input "c. 1-4-5" at bounding box center [599, 423] width 1 height 12
radio input "true"
click at [604, 714] on button "Next" at bounding box center [599, 707] width 243 height 60
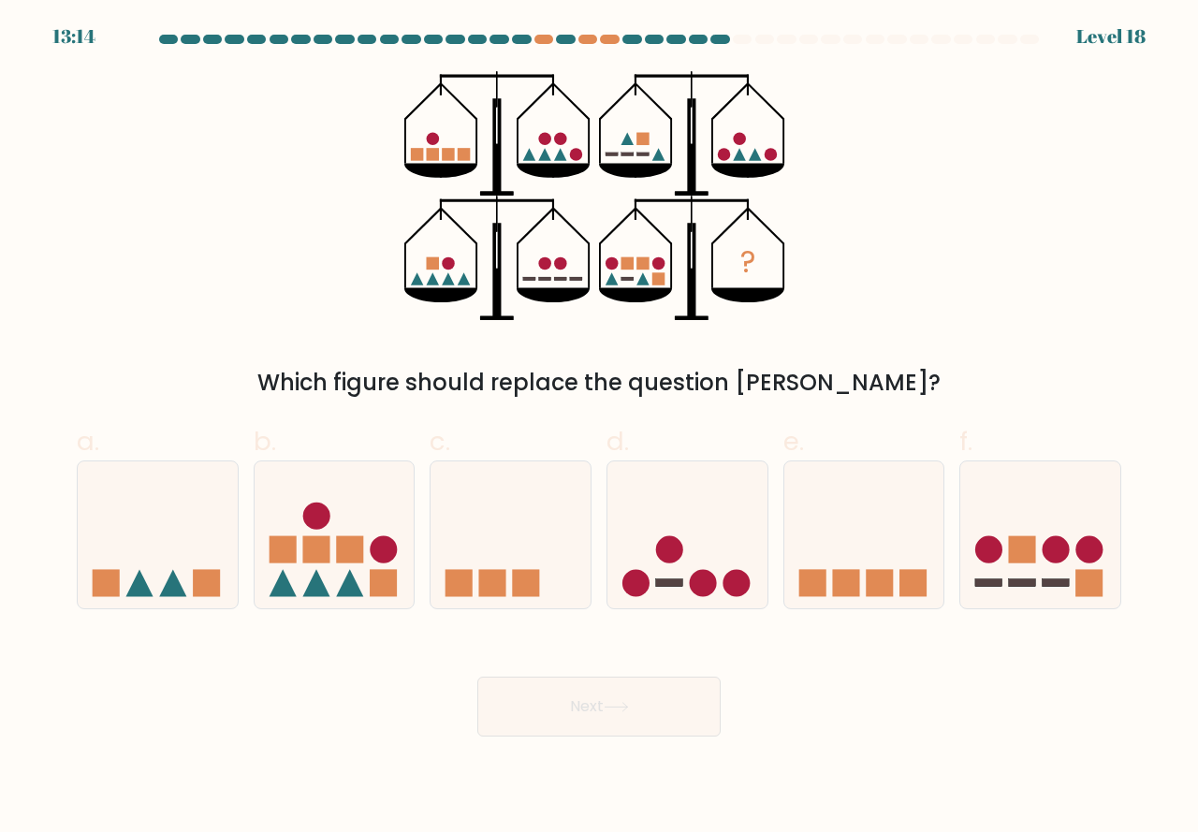
drag, startPoint x: 1039, startPoint y: 561, endPoint x: 968, endPoint y: 624, distance: 94.9
click at [1039, 560] on icon at bounding box center [1041, 535] width 160 height 132
click at [600, 429] on input "f." at bounding box center [599, 423] width 1 height 12
radio input "true"
click at [613, 706] on icon at bounding box center [616, 707] width 25 height 10
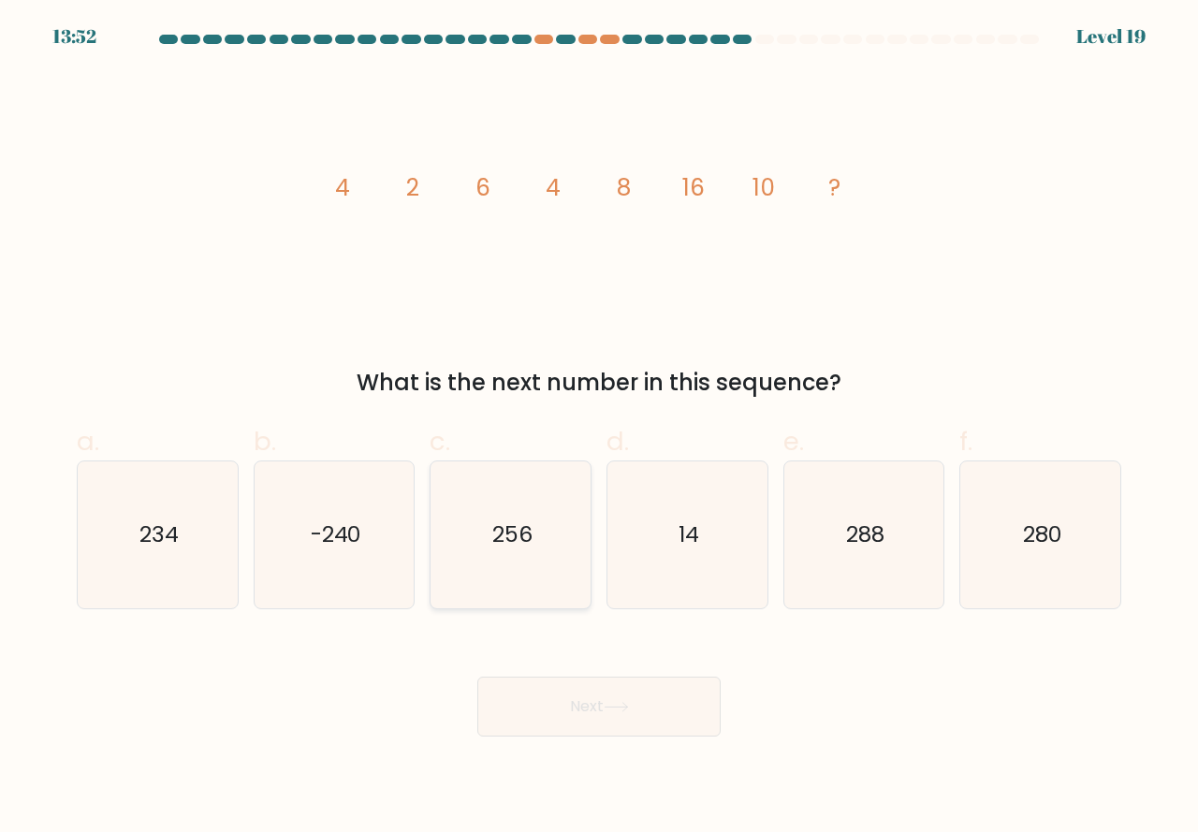
click at [561, 566] on icon "256" at bounding box center [510, 535] width 147 height 147
click at [599, 429] on input "c. 256" at bounding box center [599, 423] width 1 height 12
radio input "true"
click at [581, 699] on button "Next" at bounding box center [599, 707] width 243 height 60
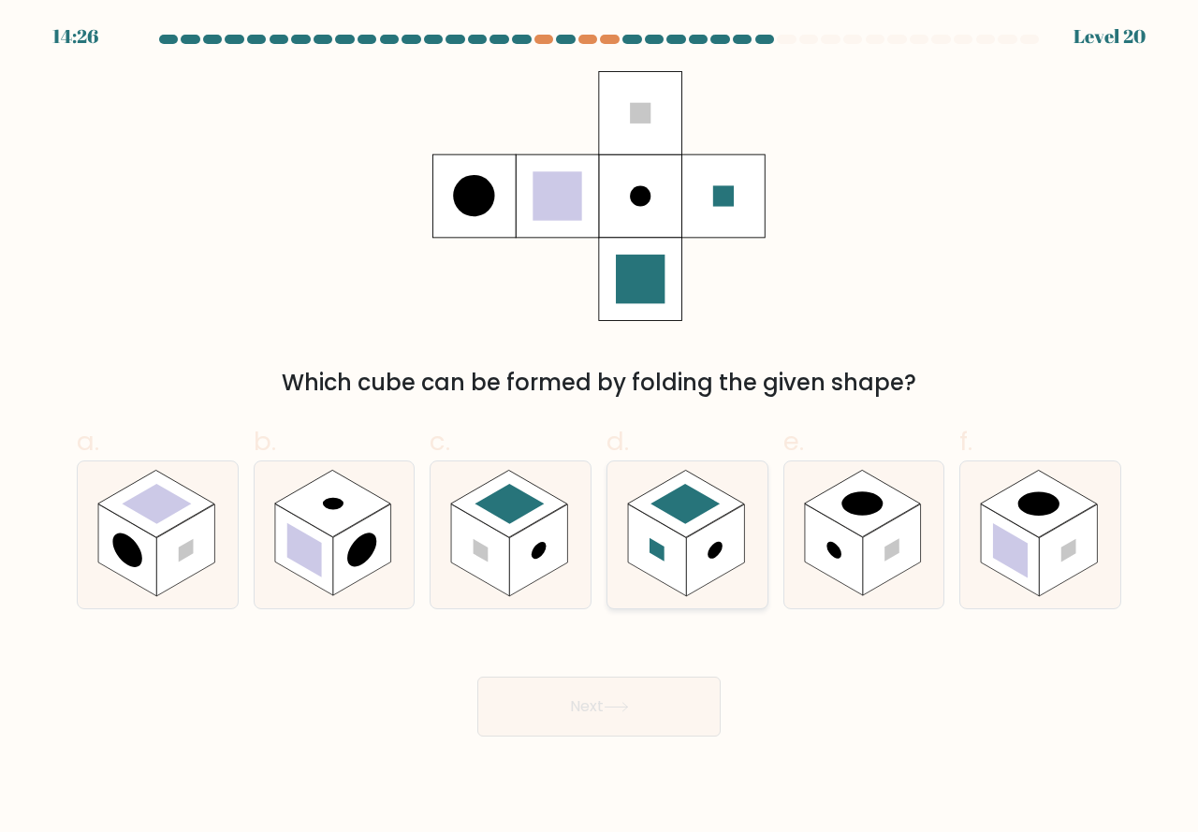
click at [699, 567] on rect at bounding box center [715, 551] width 58 height 92
click at [600, 429] on input "d." at bounding box center [599, 423] width 1 height 12
radio input "true"
click at [627, 699] on button "Next" at bounding box center [599, 707] width 243 height 60
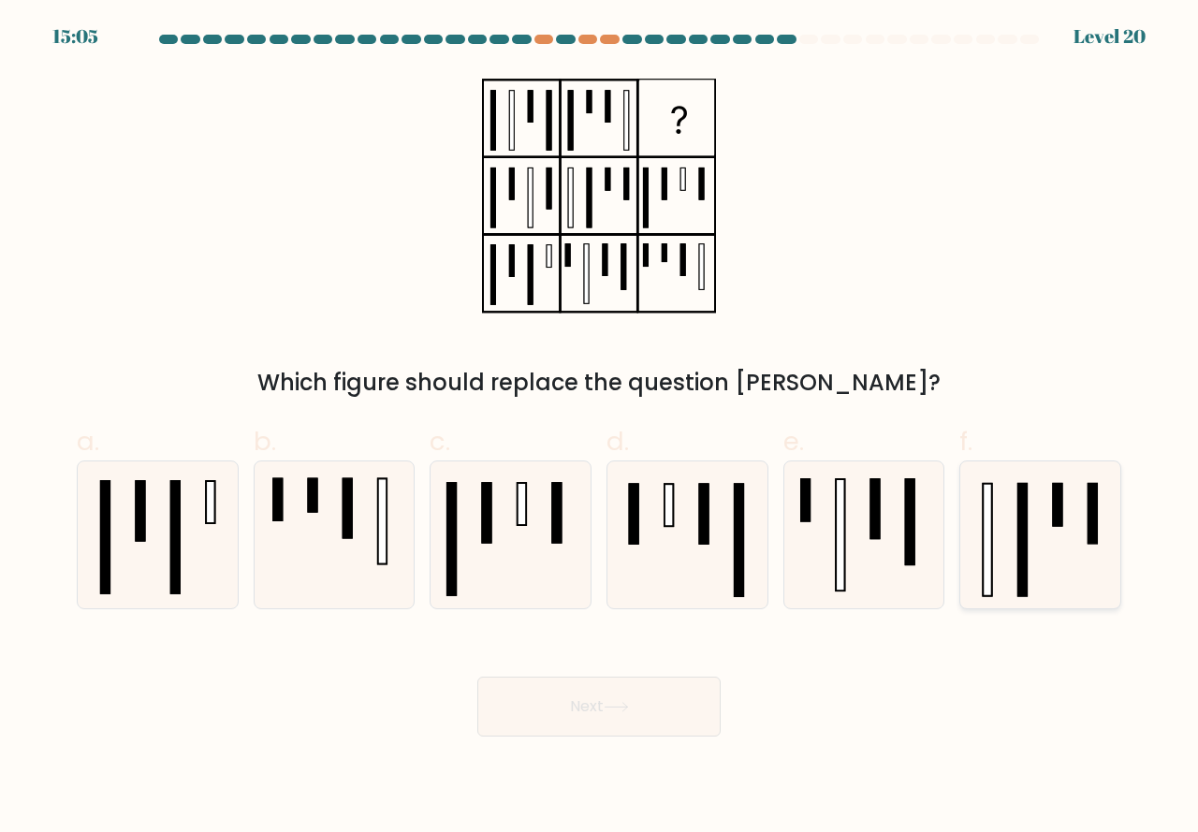
click at [992, 575] on rect at bounding box center [988, 540] width 8 height 112
click at [600, 429] on input "f." at bounding box center [599, 423] width 1 height 12
radio input "true"
click at [657, 705] on button "Next" at bounding box center [599, 707] width 243 height 60
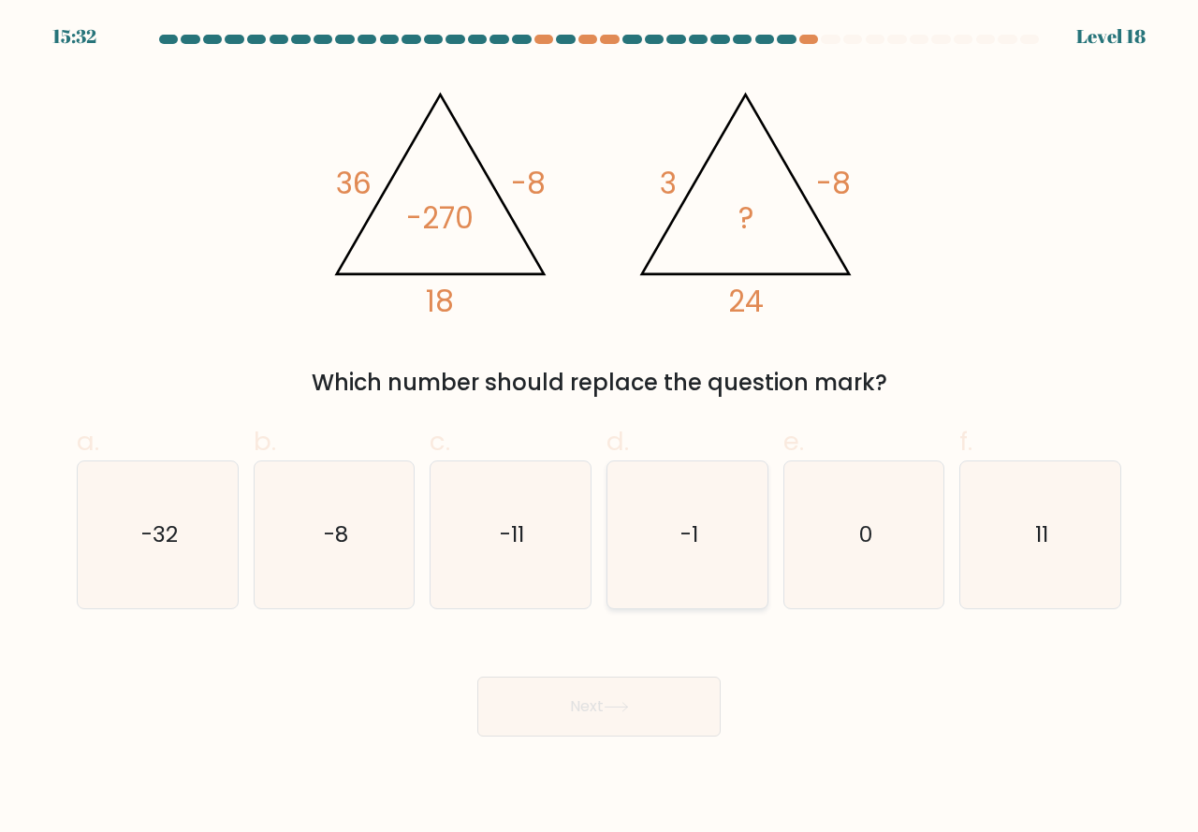
drag, startPoint x: 676, startPoint y: 585, endPoint x: 667, endPoint y: 665, distance: 80.1
click at [676, 586] on icon "-1" at bounding box center [687, 535] width 147 height 147
click at [600, 429] on input "d. -1" at bounding box center [599, 423] width 1 height 12
radio input "true"
click at [623, 706] on icon at bounding box center [616, 707] width 25 height 10
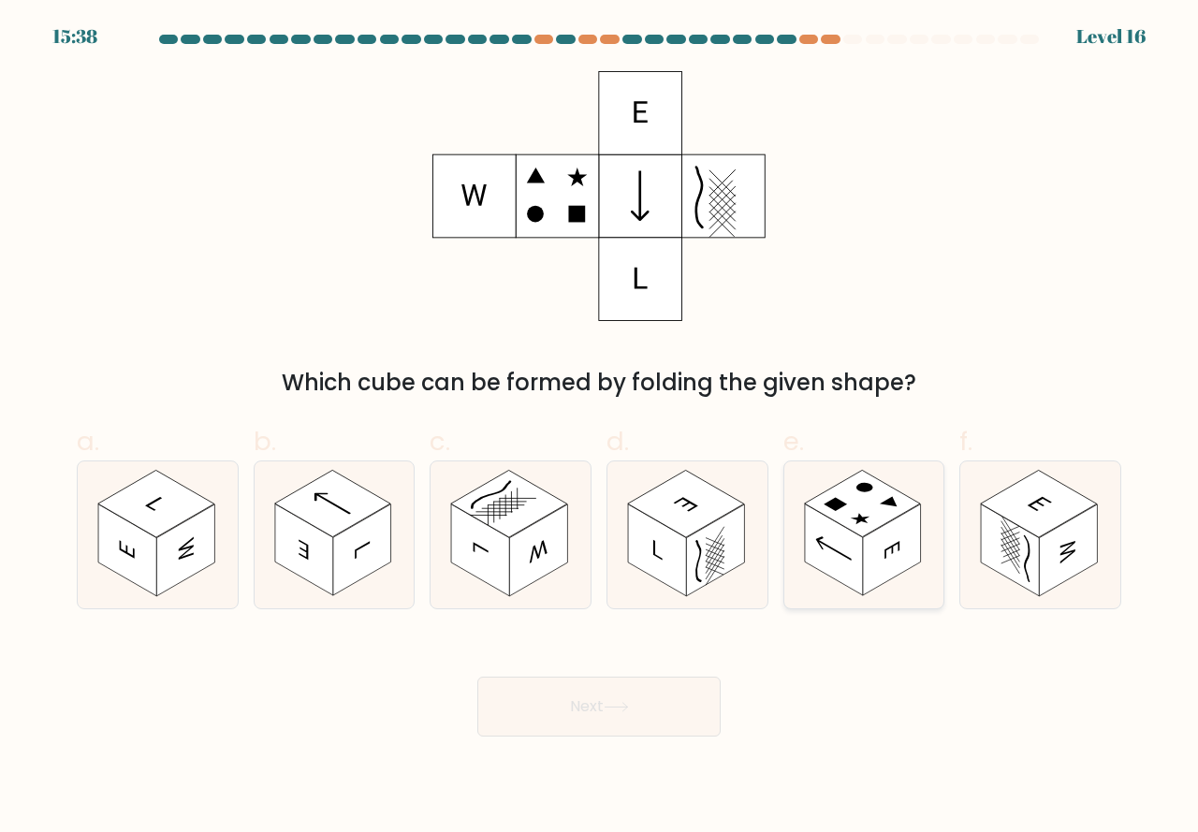
click at [854, 570] on rect at bounding box center [834, 551] width 58 height 92
click at [600, 429] on input "e." at bounding box center [599, 423] width 1 height 12
radio input "true"
click at [622, 719] on button "Next" at bounding box center [599, 707] width 243 height 60
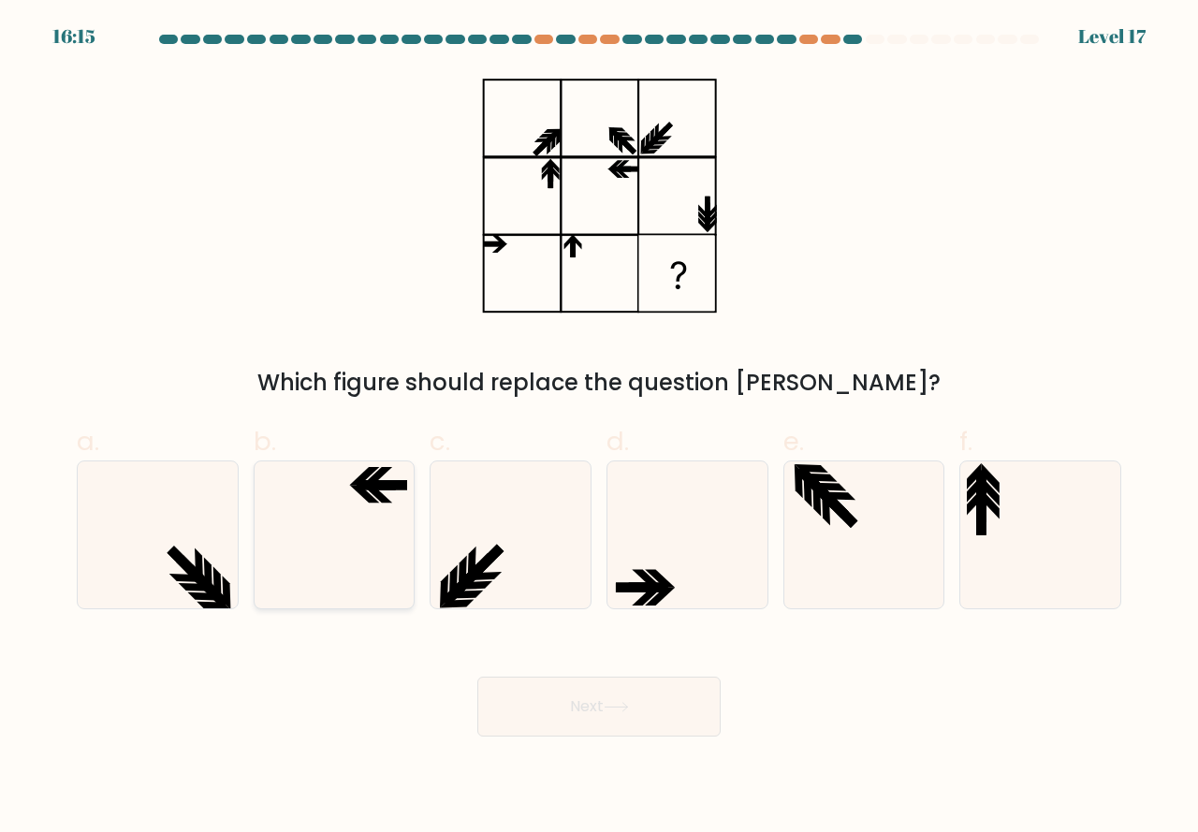
click at [382, 569] on icon at bounding box center [334, 535] width 147 height 147
click at [599, 429] on input "b." at bounding box center [599, 423] width 1 height 12
radio input "true"
click at [583, 711] on button "Next" at bounding box center [599, 707] width 243 height 60
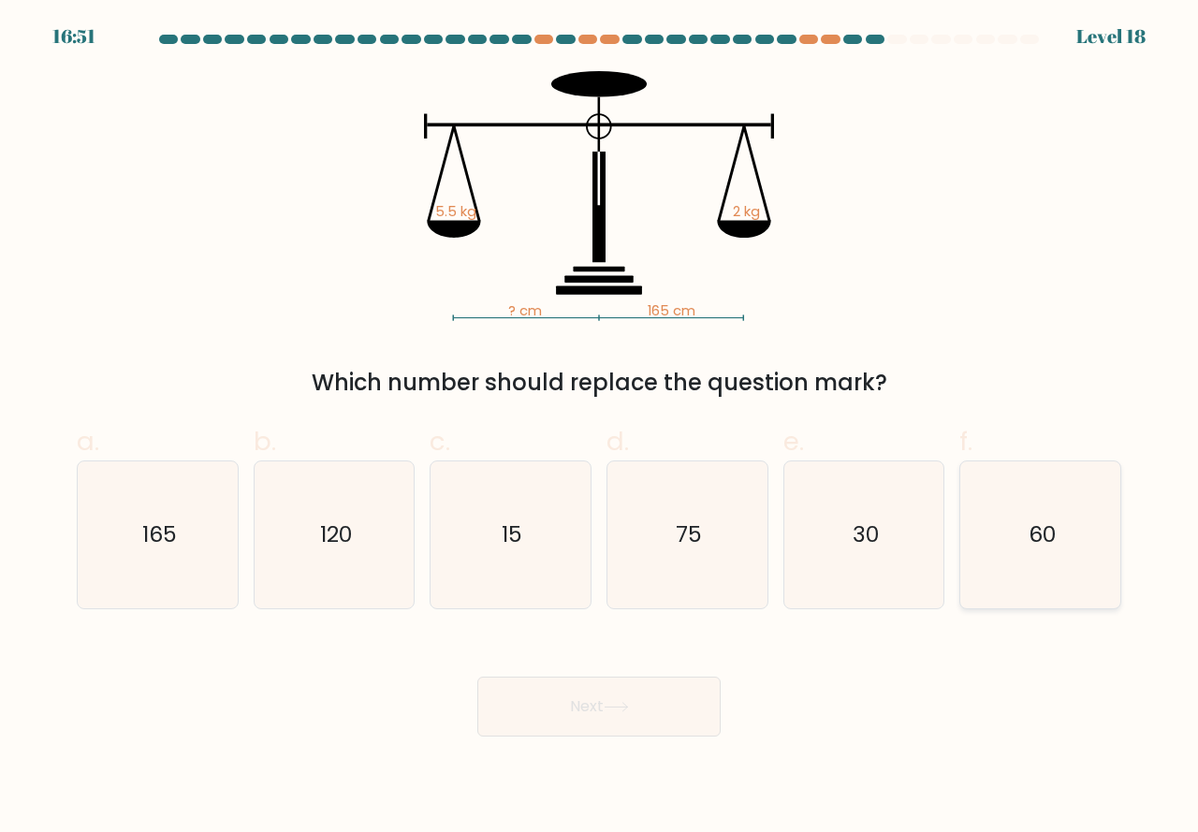
click at [1024, 581] on icon "60" at bounding box center [1040, 535] width 147 height 147
click at [600, 429] on input "f. 60" at bounding box center [599, 423] width 1 height 12
radio input "true"
click at [581, 700] on button "Next" at bounding box center [599, 707] width 243 height 60
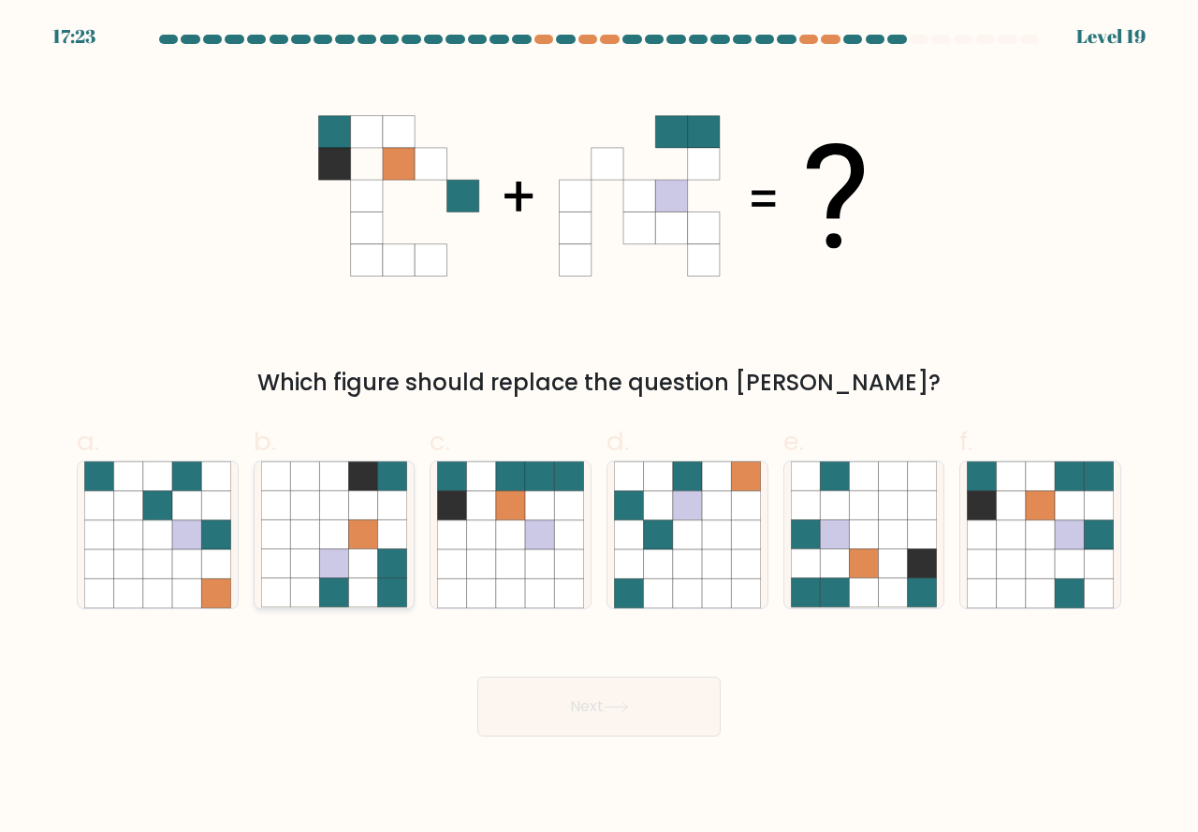
click at [341, 574] on icon at bounding box center [333, 564] width 29 height 29
click at [599, 429] on input "b." at bounding box center [599, 423] width 1 height 12
radio input "true"
click at [548, 703] on button "Next" at bounding box center [599, 707] width 243 height 60
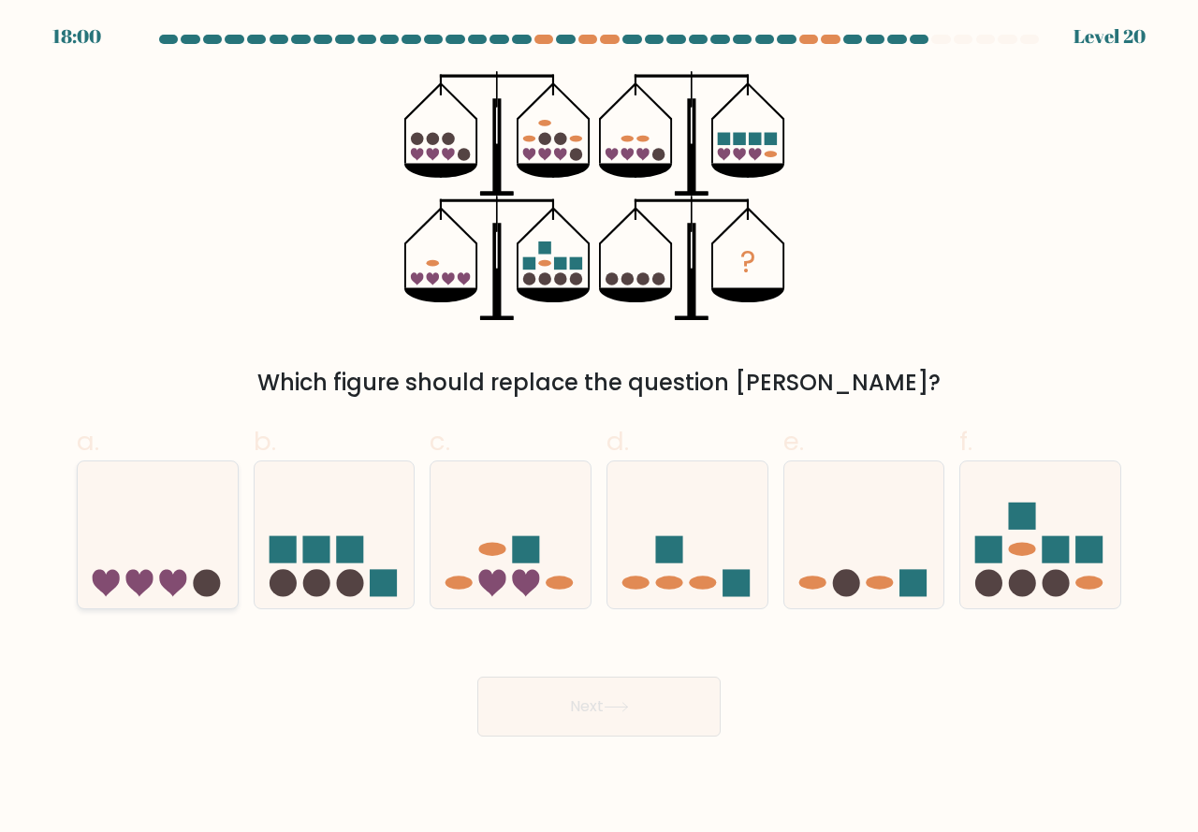
click at [160, 541] on icon at bounding box center [158, 535] width 160 height 132
click at [599, 429] on input "a." at bounding box center [599, 423] width 1 height 12
radio input "true"
click at [587, 710] on button "Next" at bounding box center [599, 707] width 243 height 60
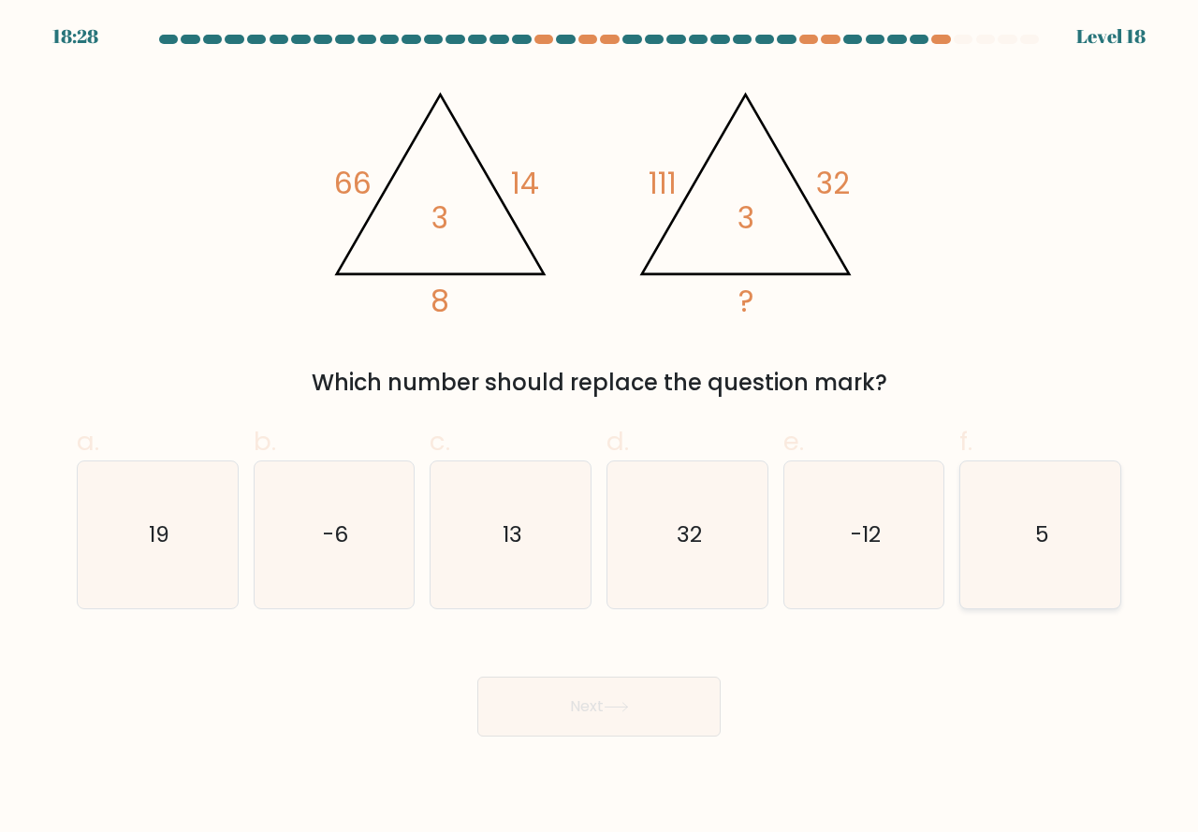
click at [1023, 575] on icon "5" at bounding box center [1040, 535] width 147 height 147
click at [600, 429] on input "f. 5" at bounding box center [599, 423] width 1 height 12
radio input "true"
click at [641, 708] on button "Next" at bounding box center [599, 707] width 243 height 60
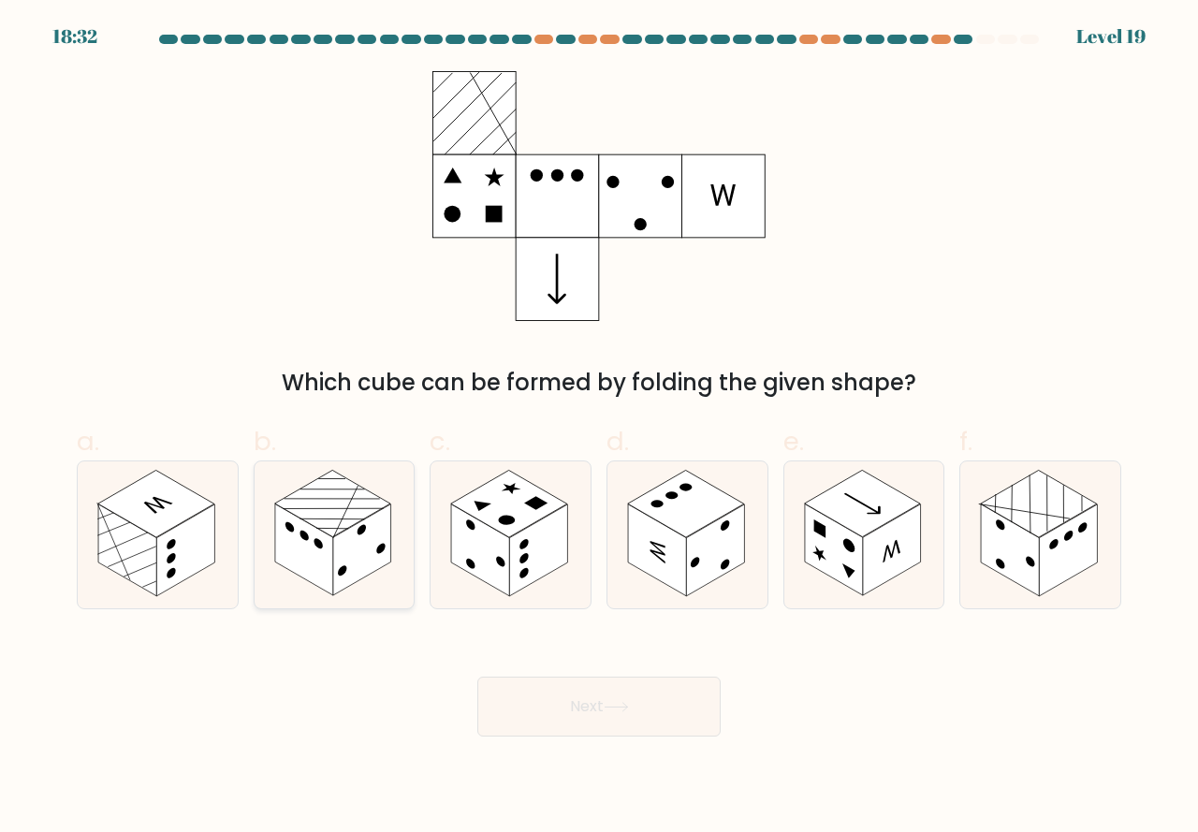
click at [333, 574] on rect at bounding box center [304, 551] width 58 height 92
click at [599, 429] on input "b." at bounding box center [599, 423] width 1 height 12
radio input "true"
click at [568, 700] on button "Next" at bounding box center [599, 707] width 243 height 60
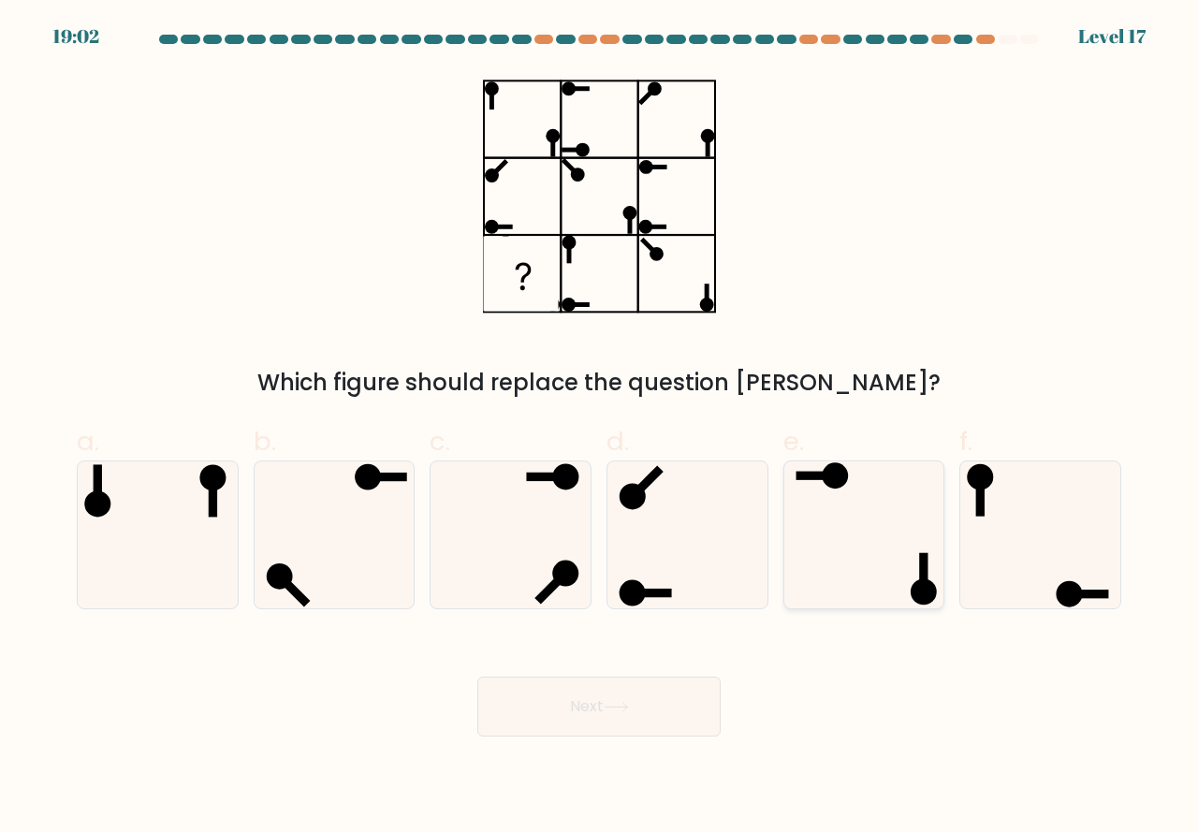
drag, startPoint x: 879, startPoint y: 581, endPoint x: 756, endPoint y: 689, distance: 164.5
click at [879, 582] on icon at bounding box center [864, 535] width 147 height 147
click at [600, 429] on input "e." at bounding box center [599, 423] width 1 height 12
radio input "true"
click at [636, 713] on button "Next" at bounding box center [599, 707] width 243 height 60
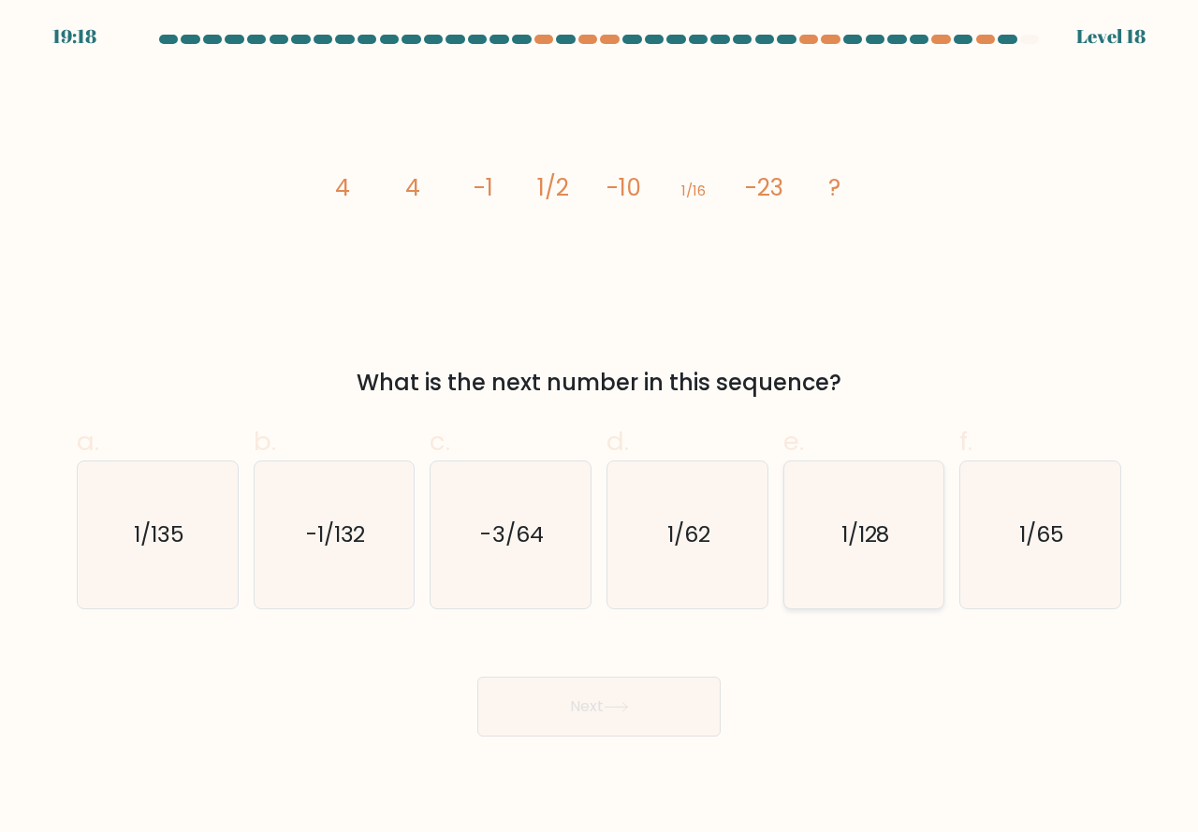
click at [866, 573] on icon "1/128" at bounding box center [864, 535] width 147 height 147
click at [600, 429] on input "e. 1/128" at bounding box center [599, 423] width 1 height 12
radio input "true"
click at [631, 713] on button "Next" at bounding box center [599, 707] width 243 height 60
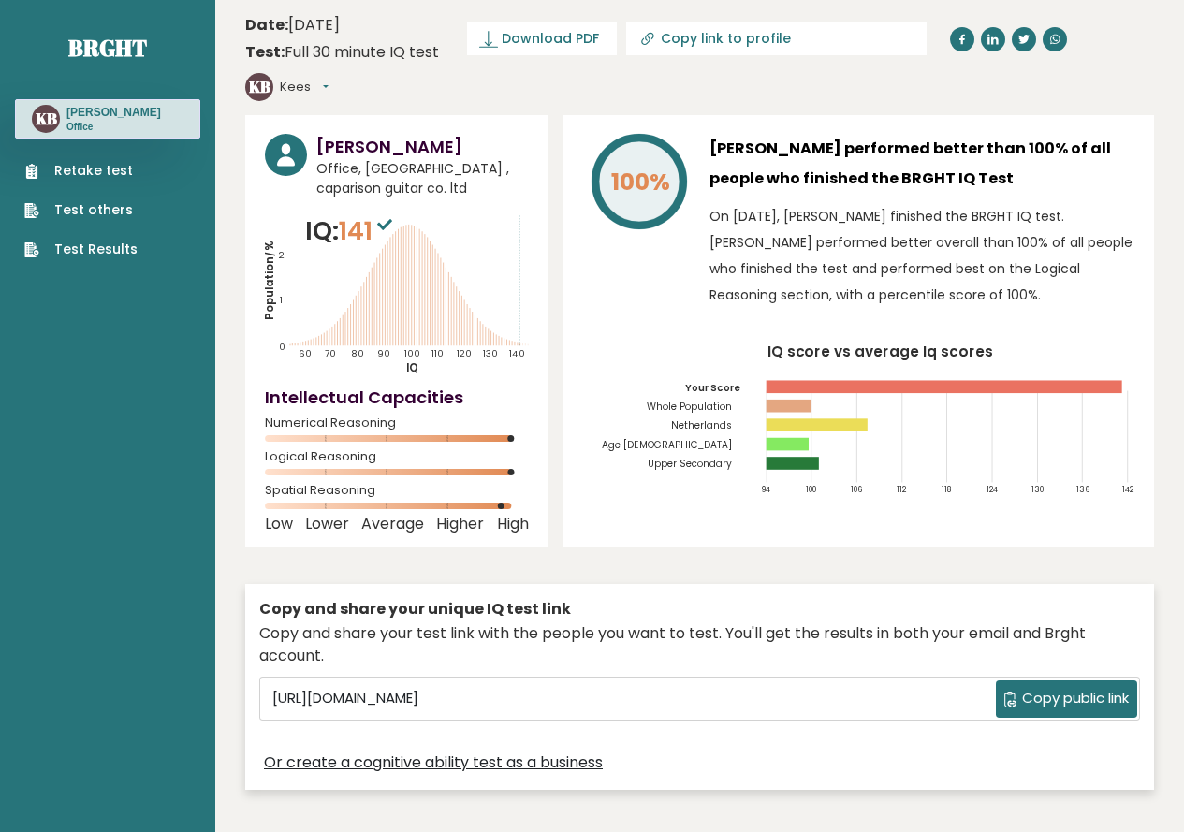
click at [108, 246] on link "Test Results" at bounding box center [80, 250] width 113 height 20
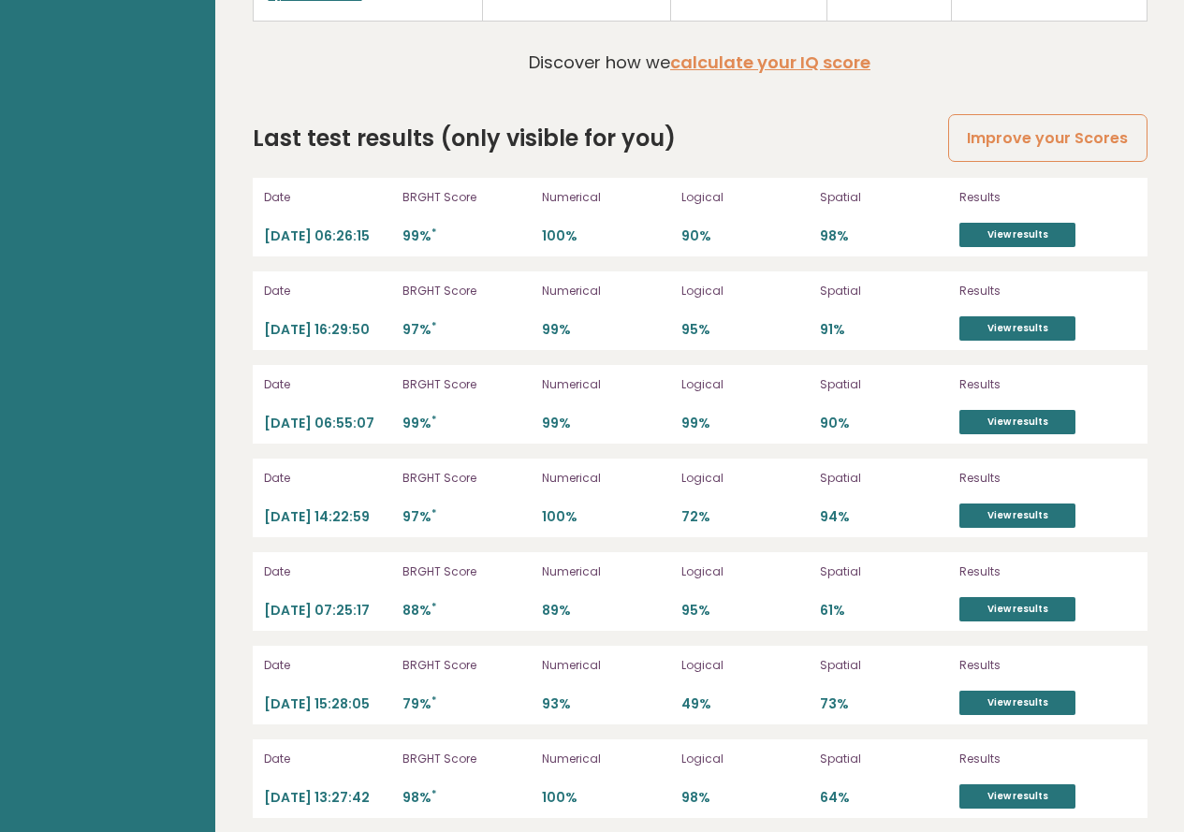
scroll to position [5285, 0]
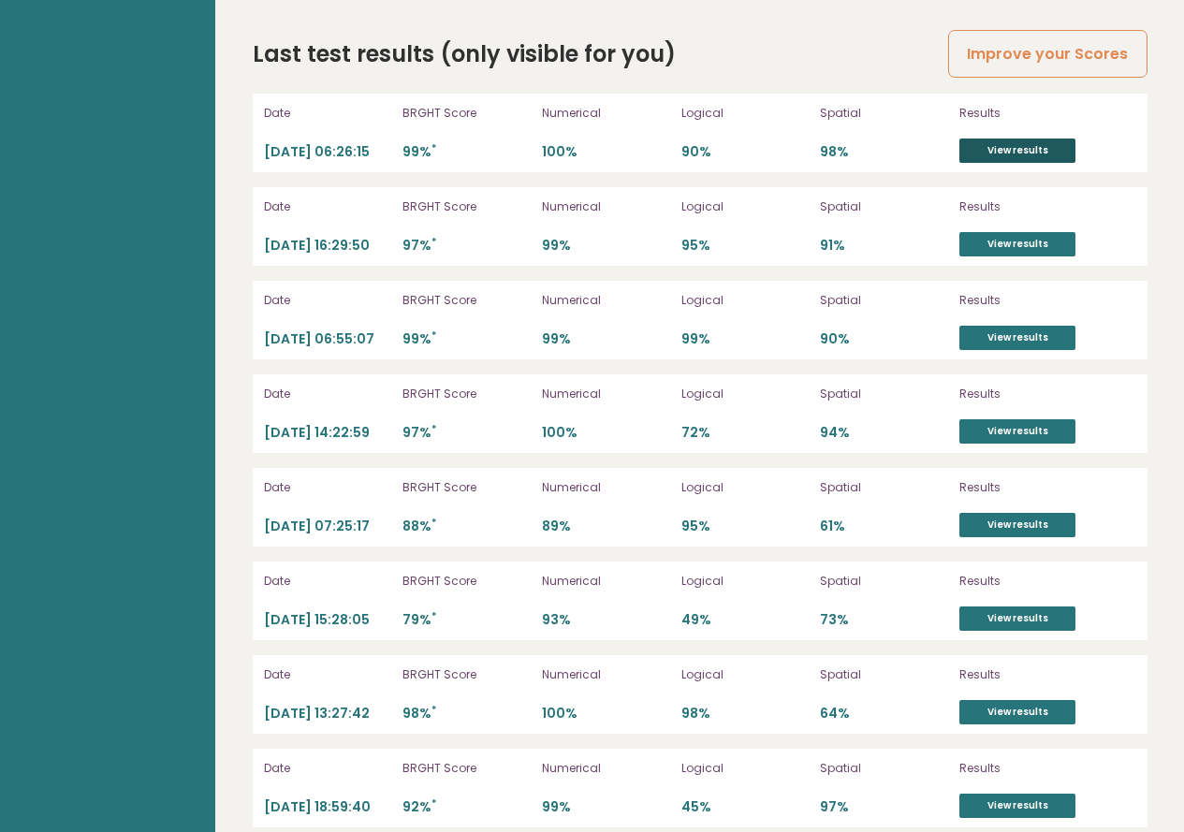
click at [1031, 139] on link "View results" at bounding box center [1018, 151] width 116 height 24
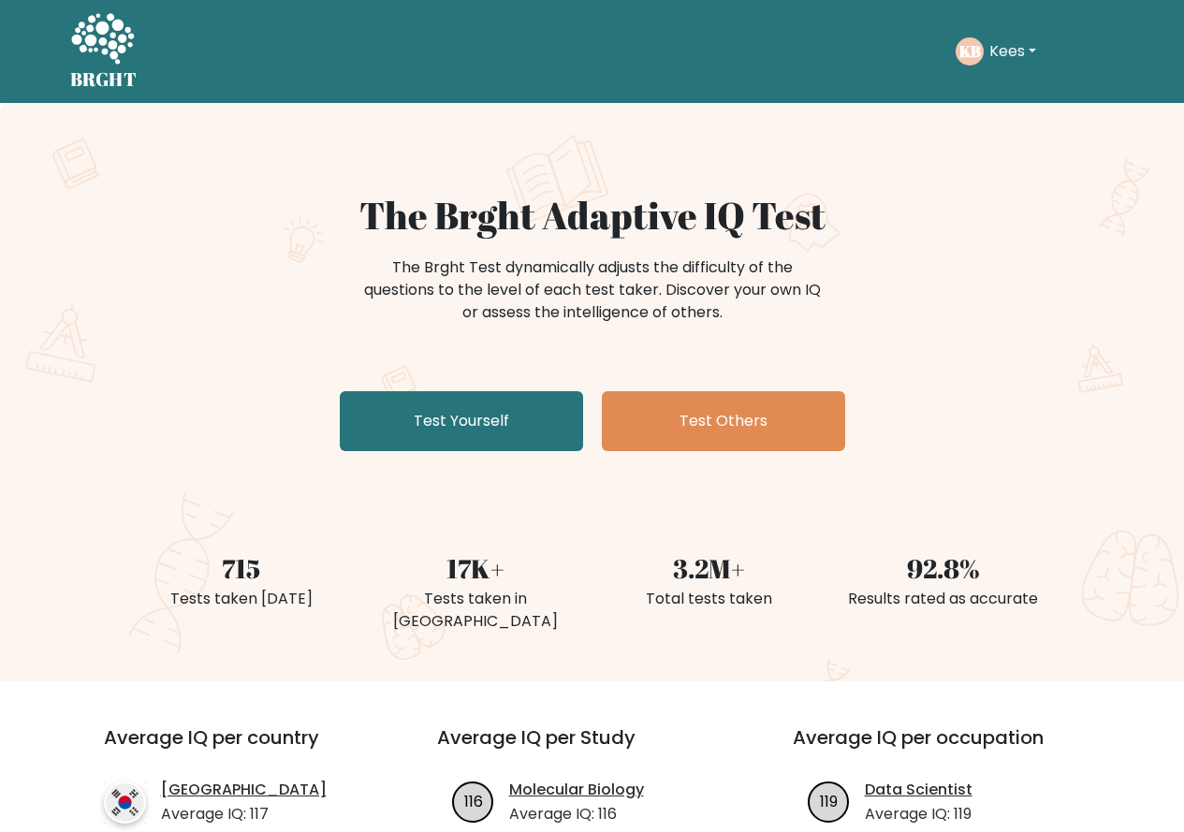
click at [1007, 56] on button "Kees" at bounding box center [1013, 51] width 58 height 24
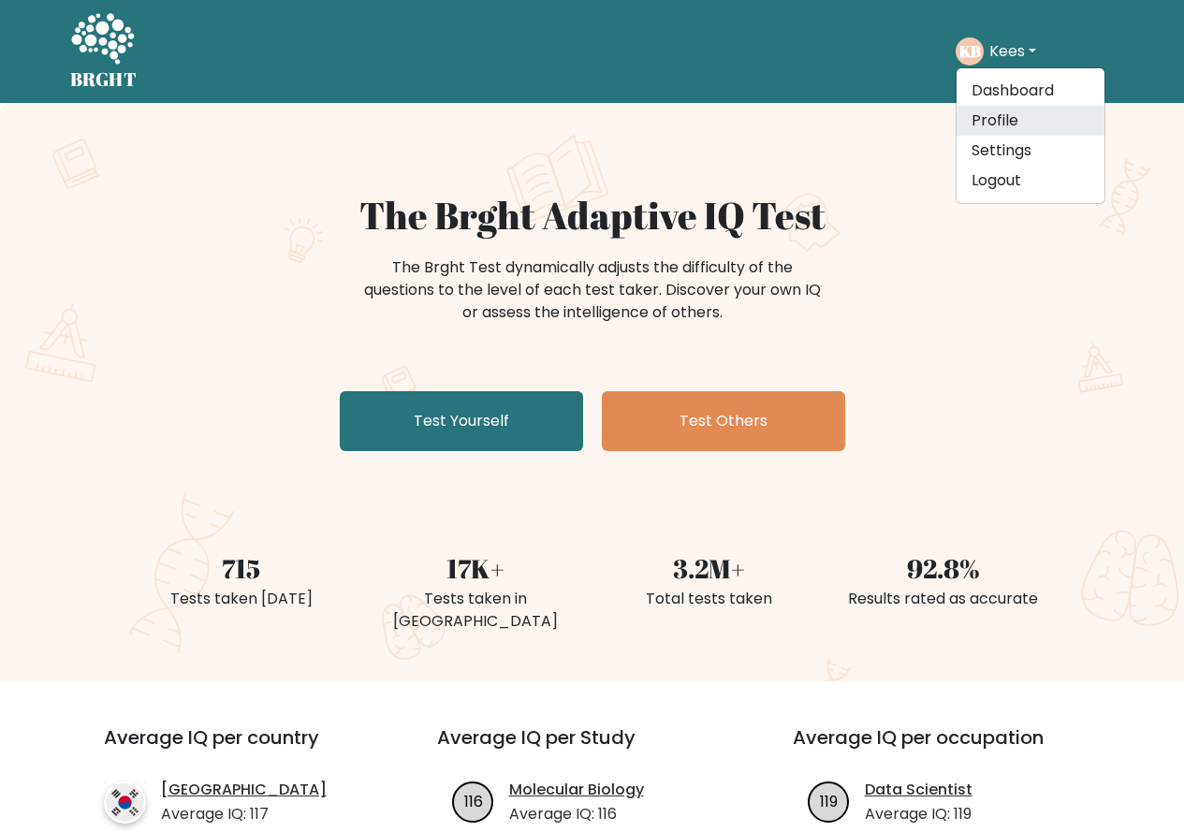
click at [995, 125] on link "Profile" at bounding box center [1031, 121] width 148 height 30
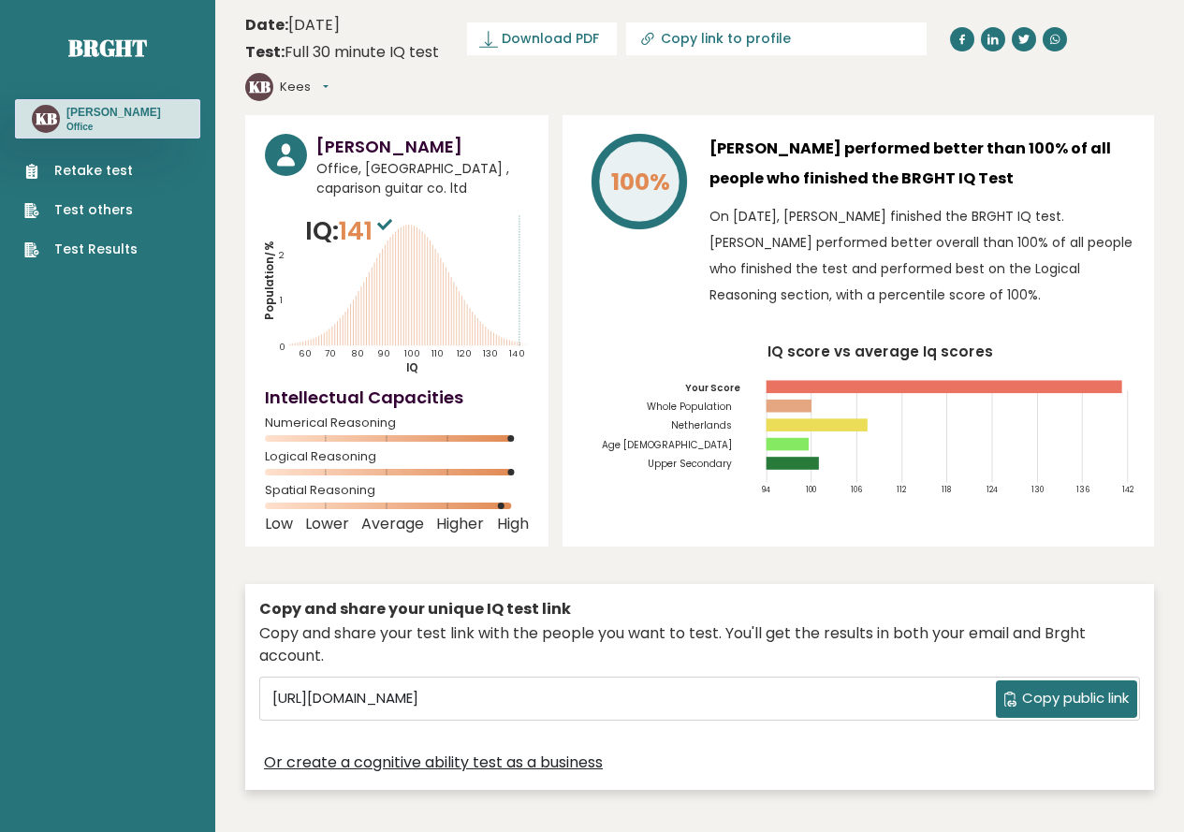
click at [115, 248] on link "Test Results" at bounding box center [80, 250] width 113 height 20
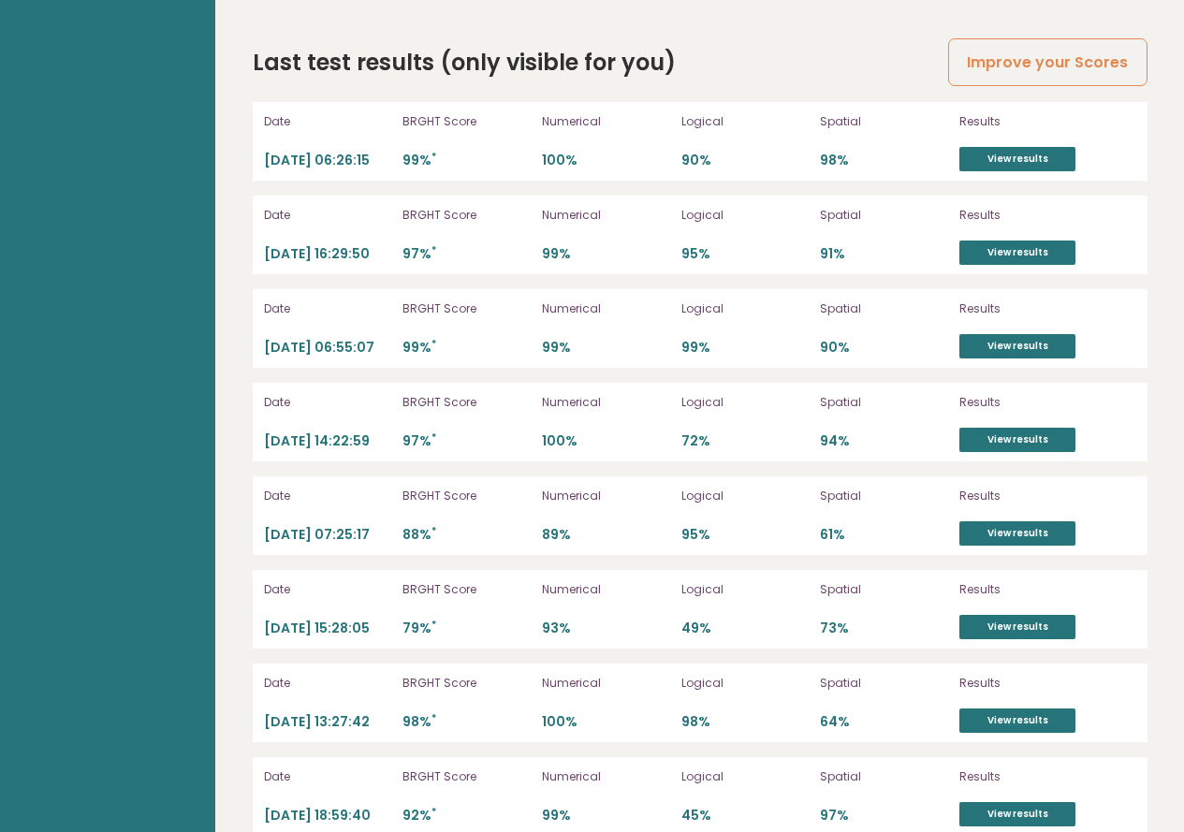
scroll to position [5285, 0]
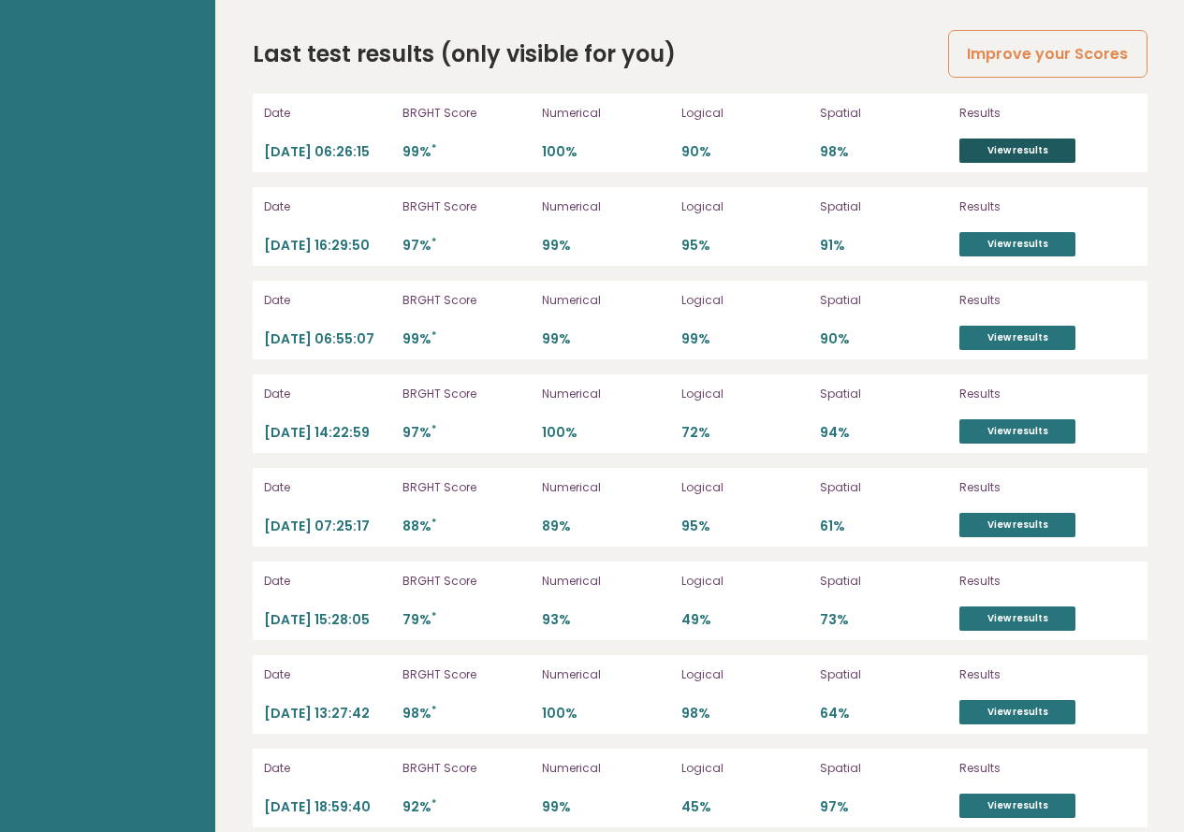
click at [1000, 139] on link "View results" at bounding box center [1018, 151] width 116 height 24
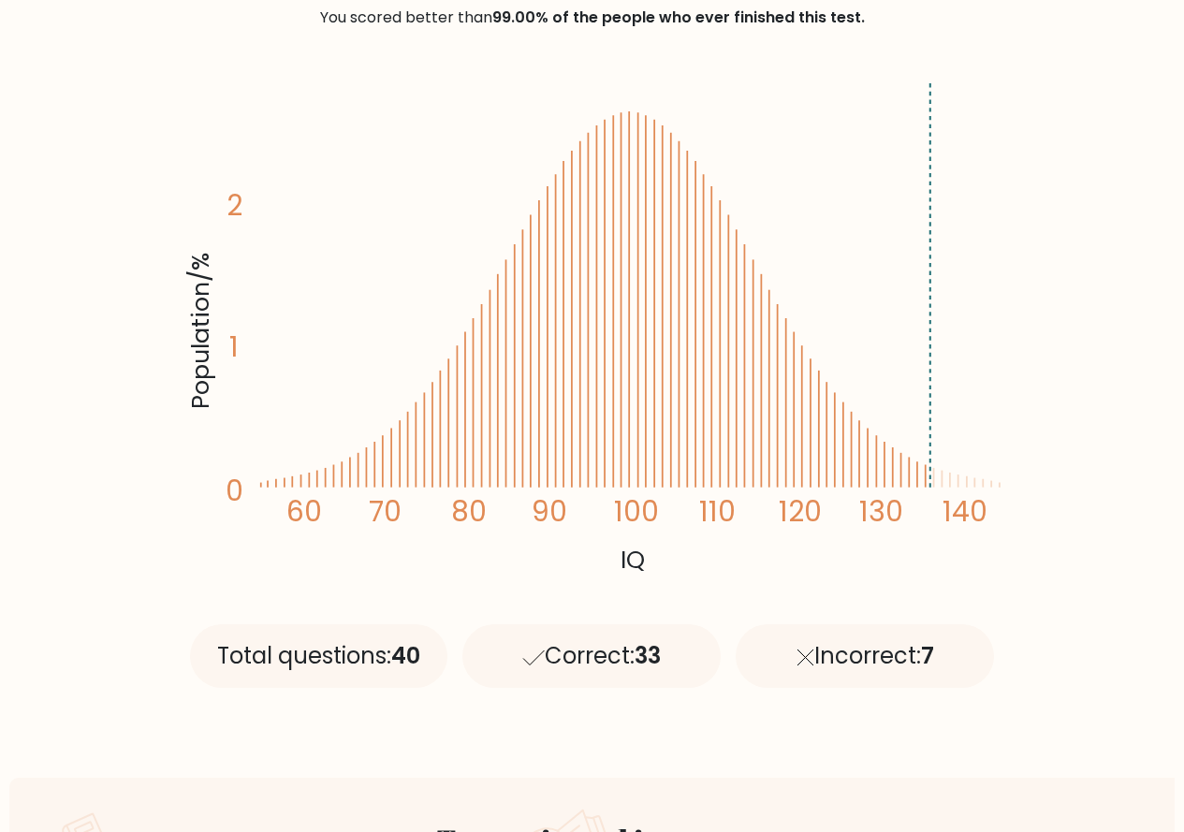
scroll to position [281, 0]
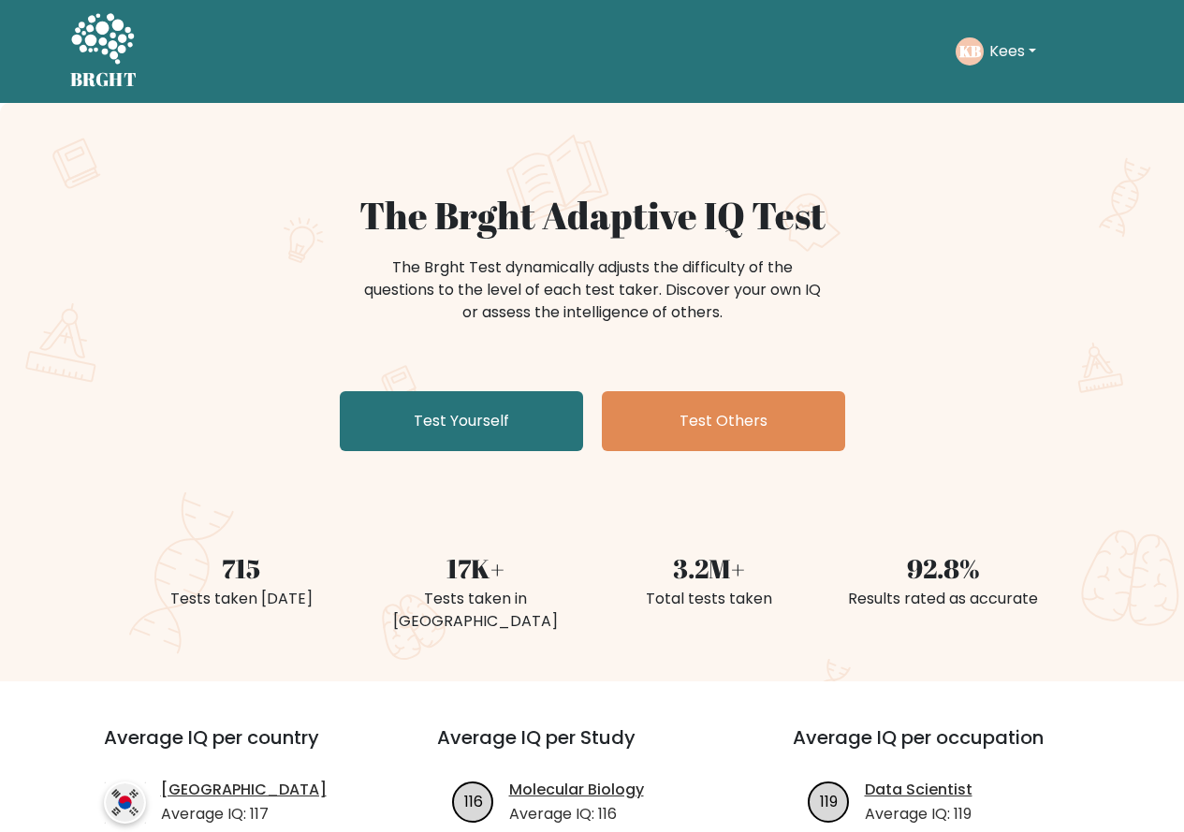
click at [1004, 52] on button "Kees" at bounding box center [1013, 51] width 58 height 24
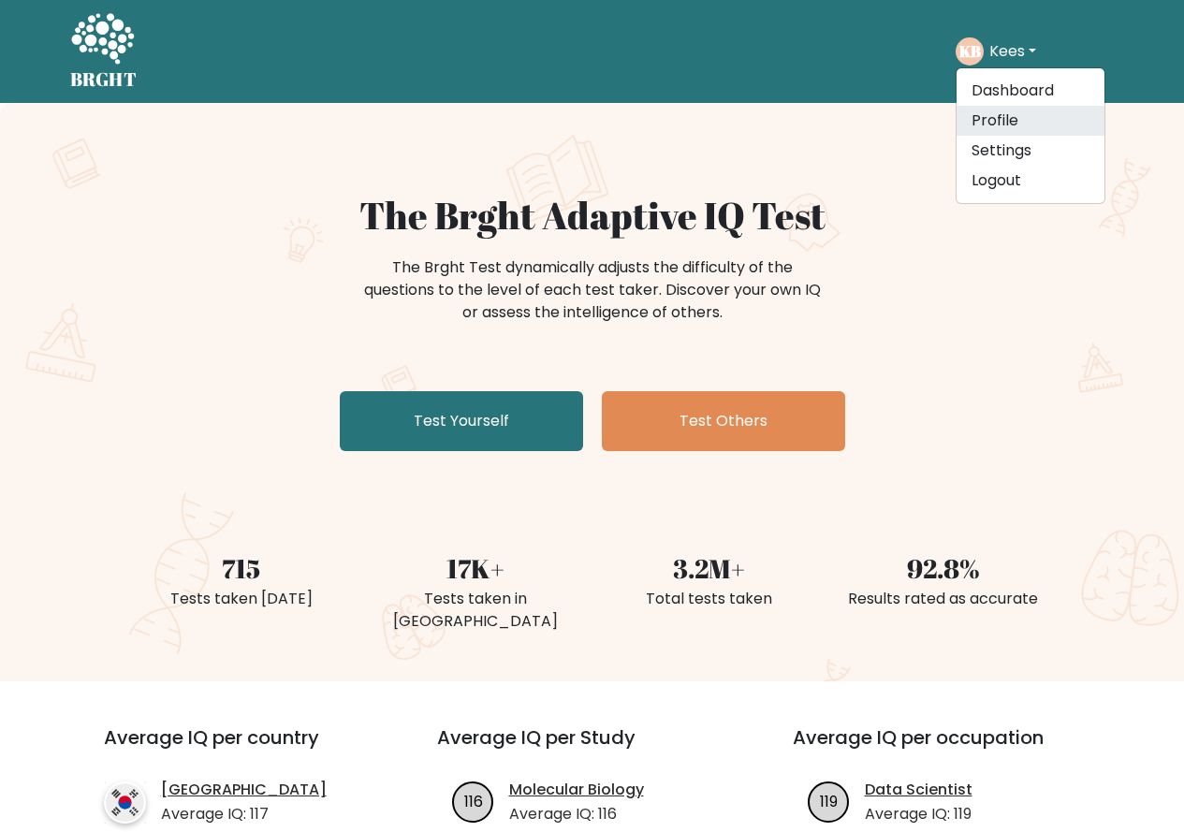
click at [982, 125] on link "Profile" at bounding box center [1031, 121] width 148 height 30
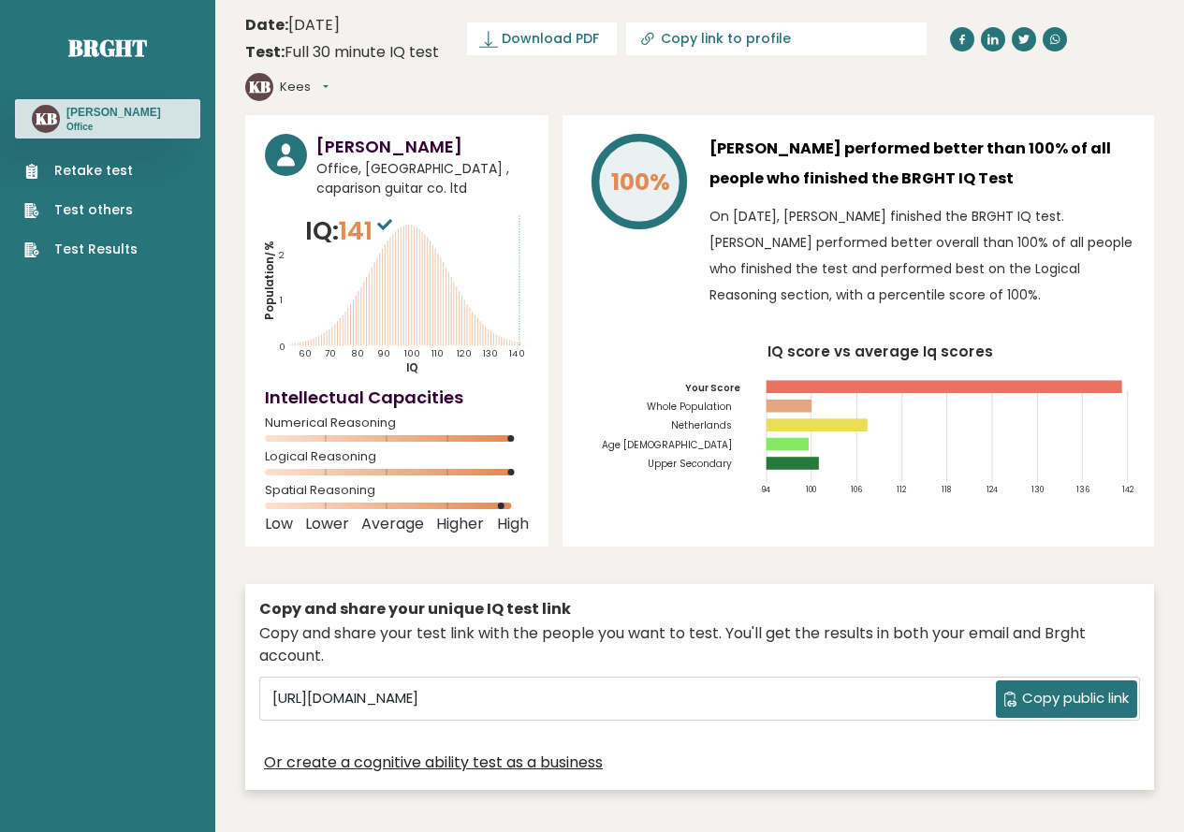
click at [44, 248] on link "Test Results" at bounding box center [80, 250] width 113 height 20
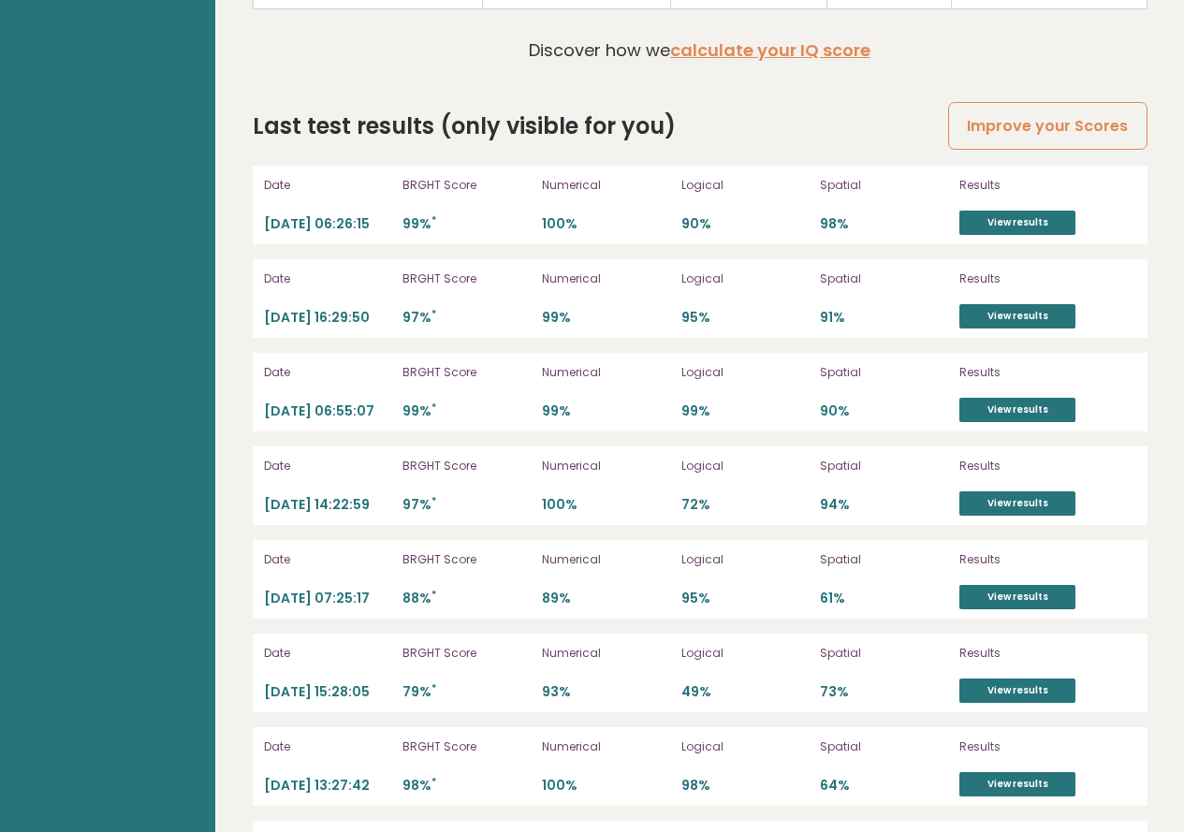
scroll to position [5285, 0]
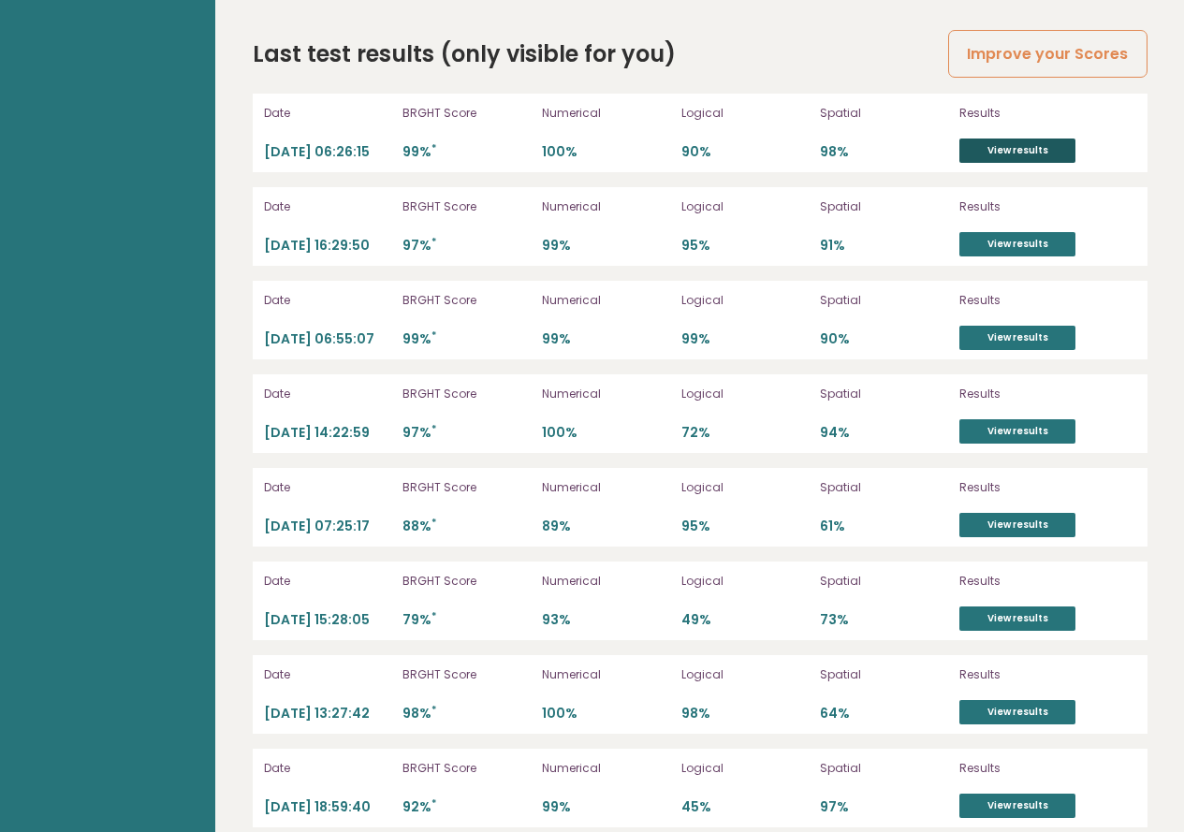
click at [974, 139] on link "View results" at bounding box center [1018, 151] width 116 height 24
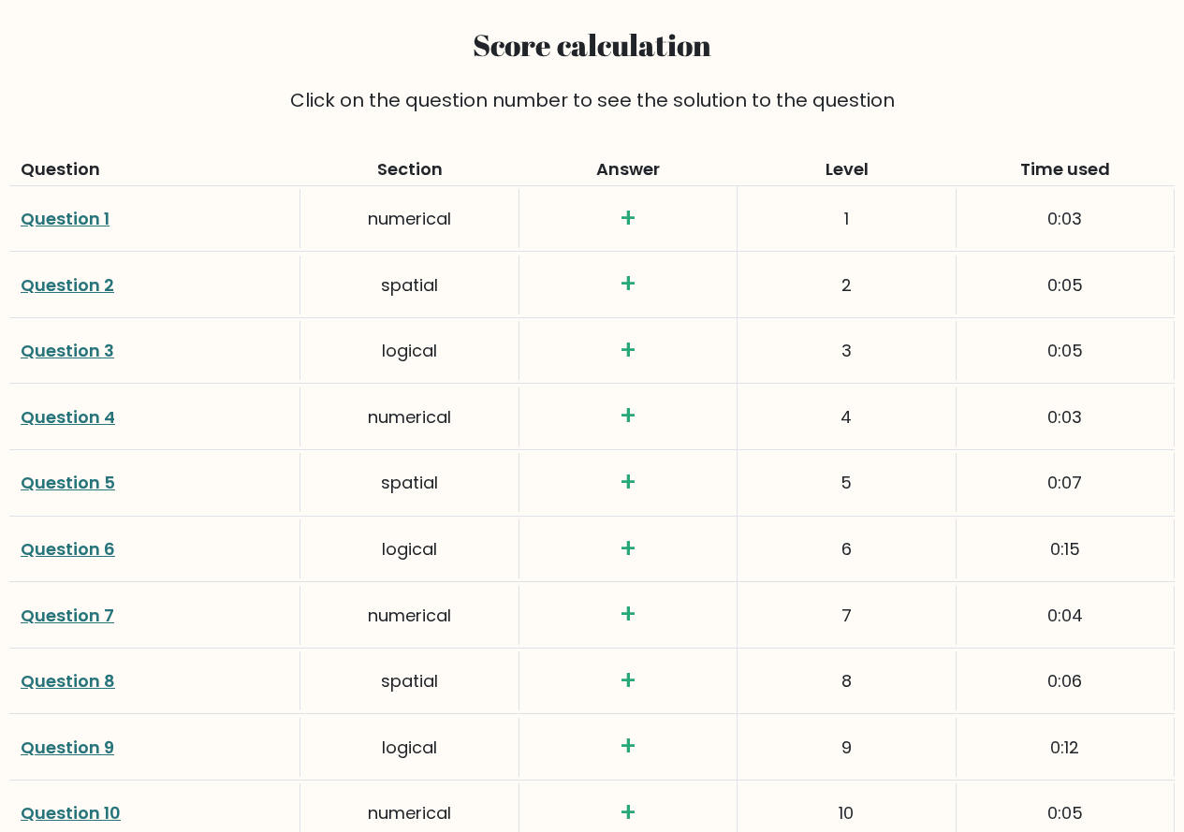
scroll to position [2153, 0]
